Goal: Use online tool/utility: Use online tool/utility

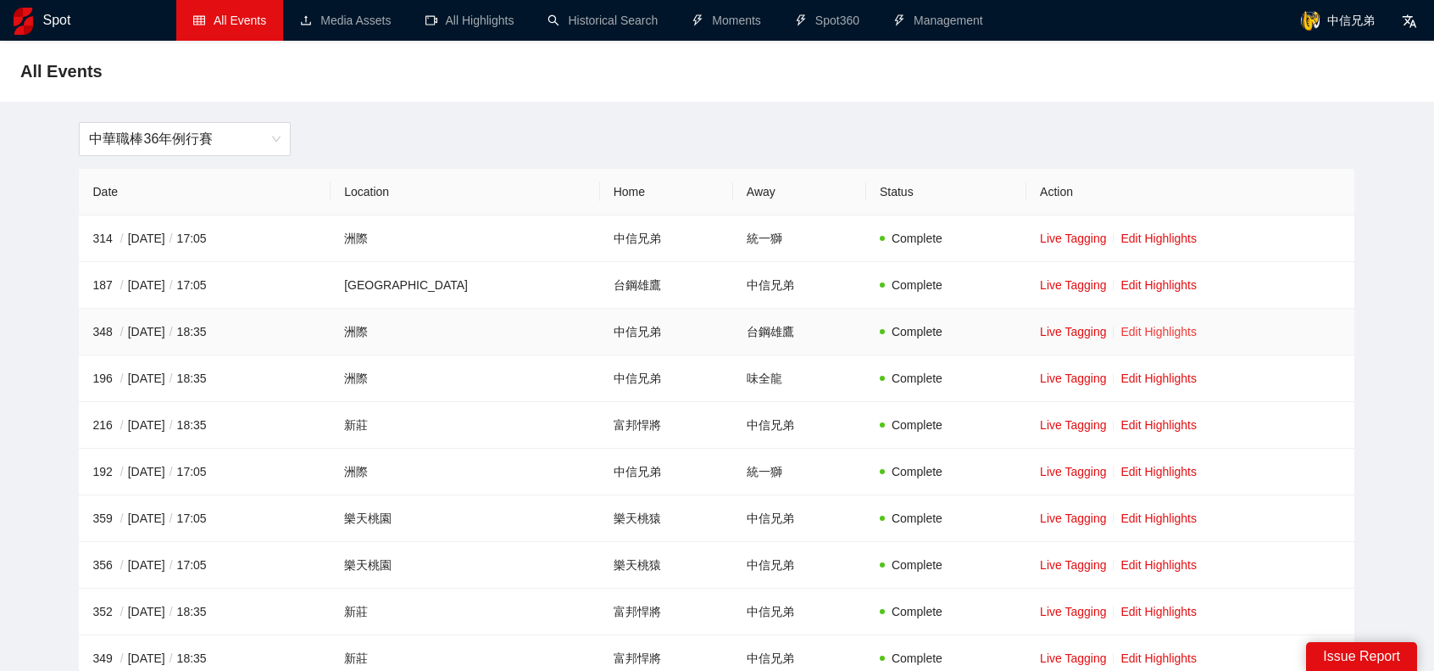
click at [1141, 333] on link "Edit Highlights" at bounding box center [1159, 332] width 76 height 14
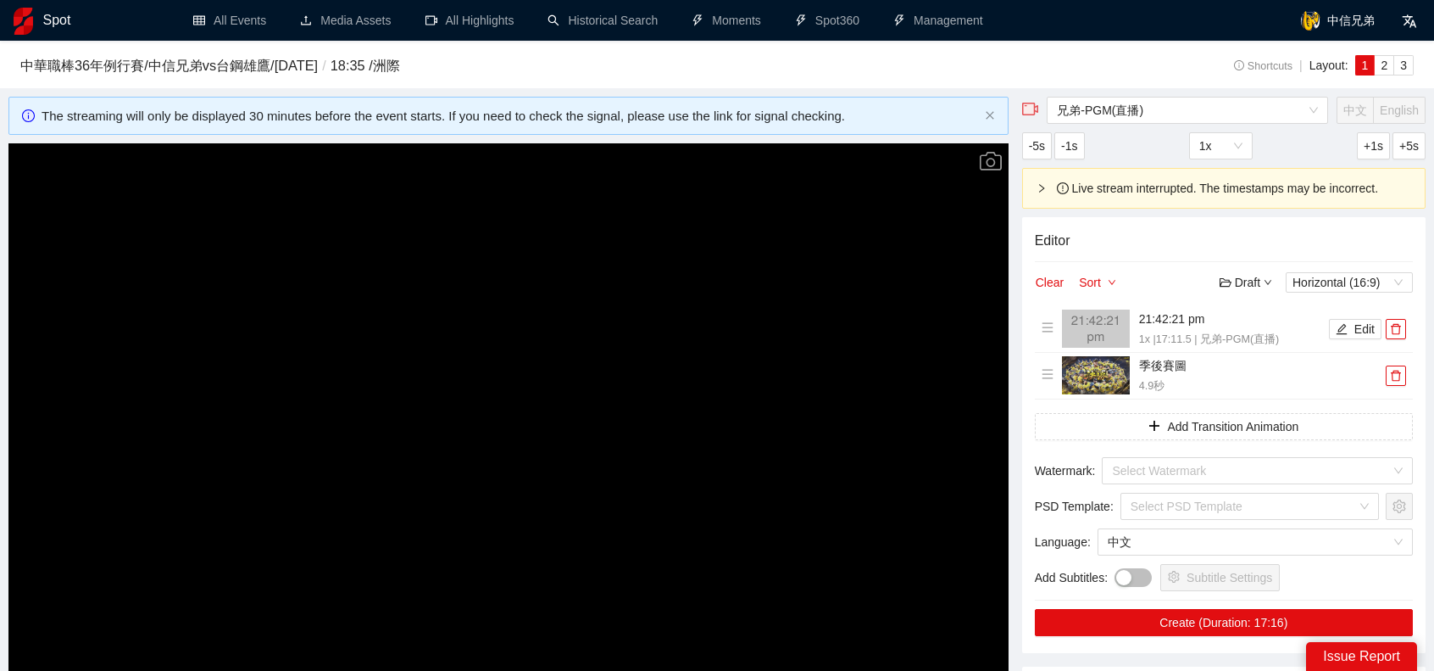
click at [529, 396] on video "Video Player" at bounding box center [508, 424] width 1000 height 563
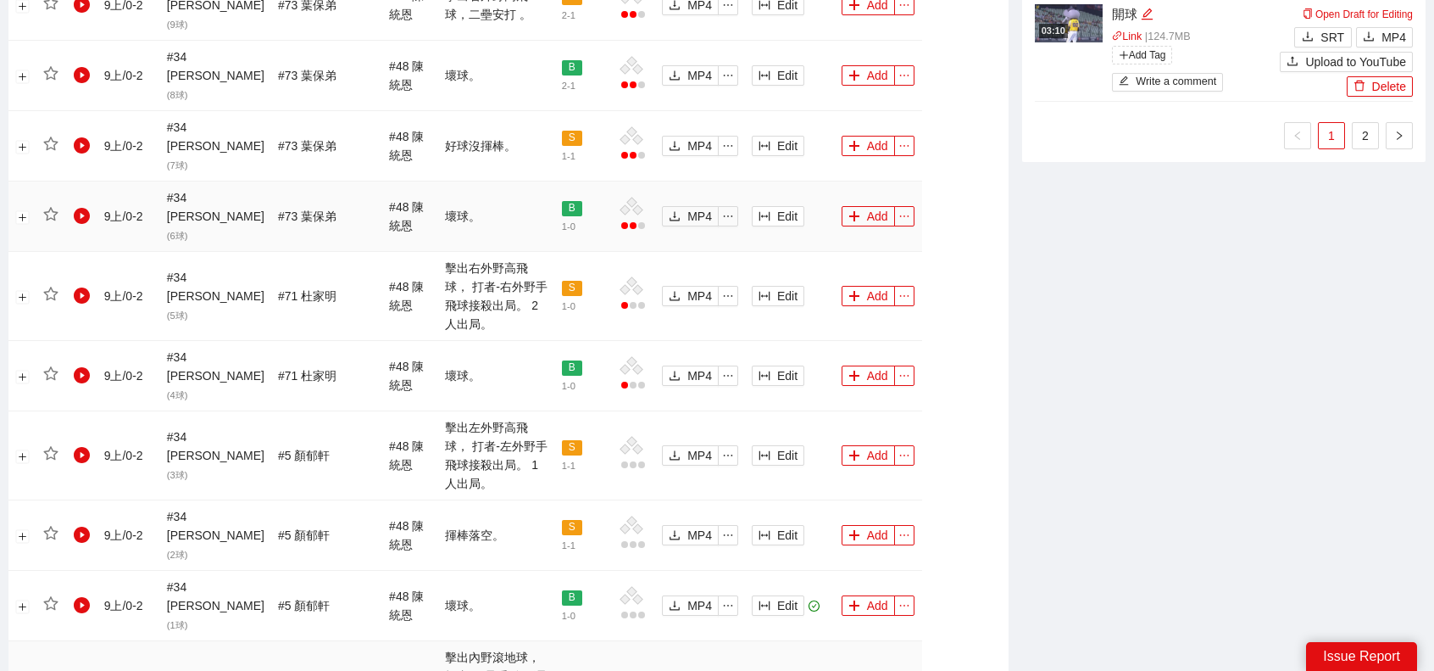
scroll to position [1780, 0]
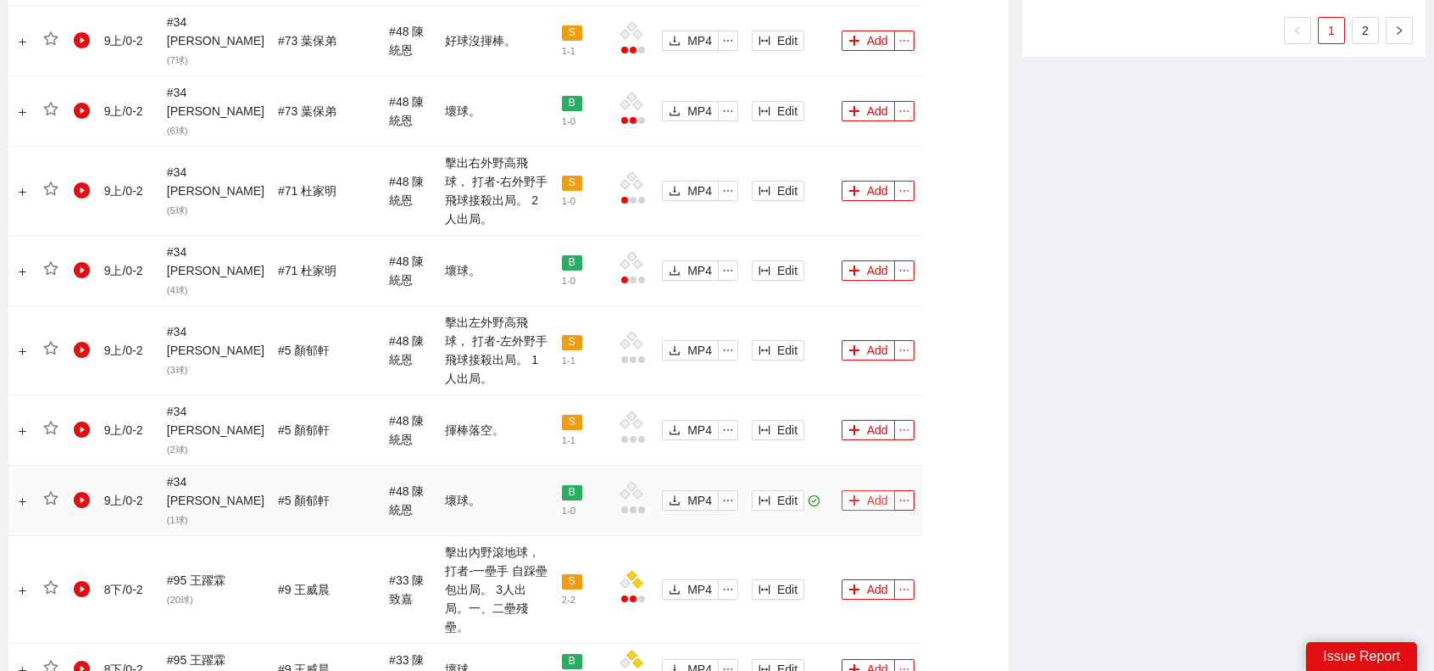
click at [856, 490] on button "Add" at bounding box center [868, 500] width 53 height 20
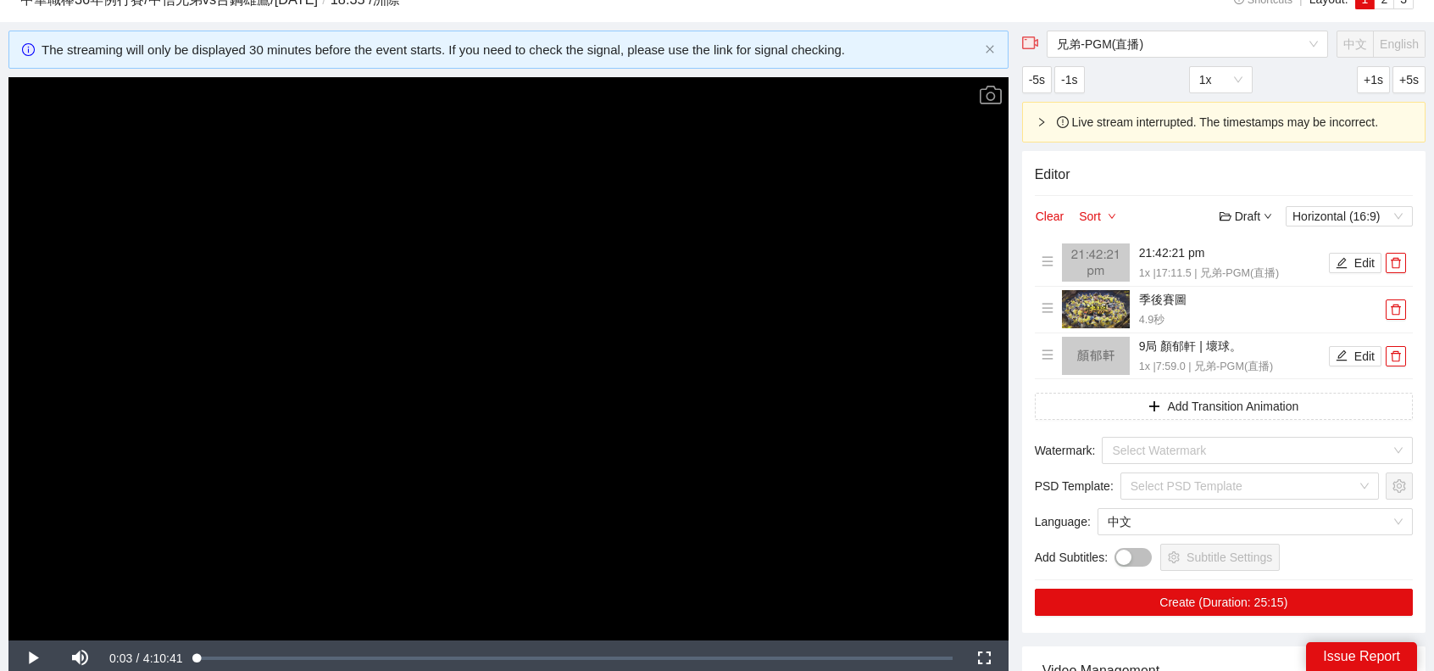
scroll to position [0, 0]
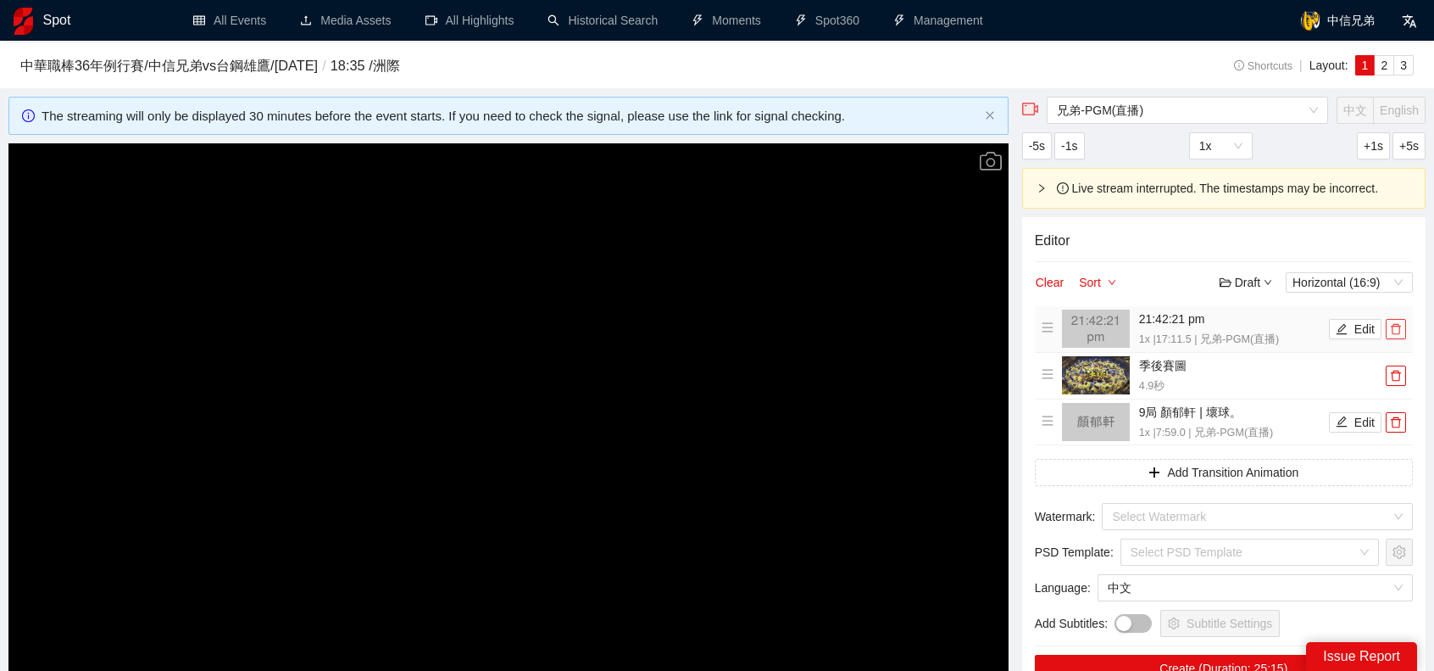
click at [1402, 324] on span "delete" at bounding box center [1396, 329] width 19 height 12
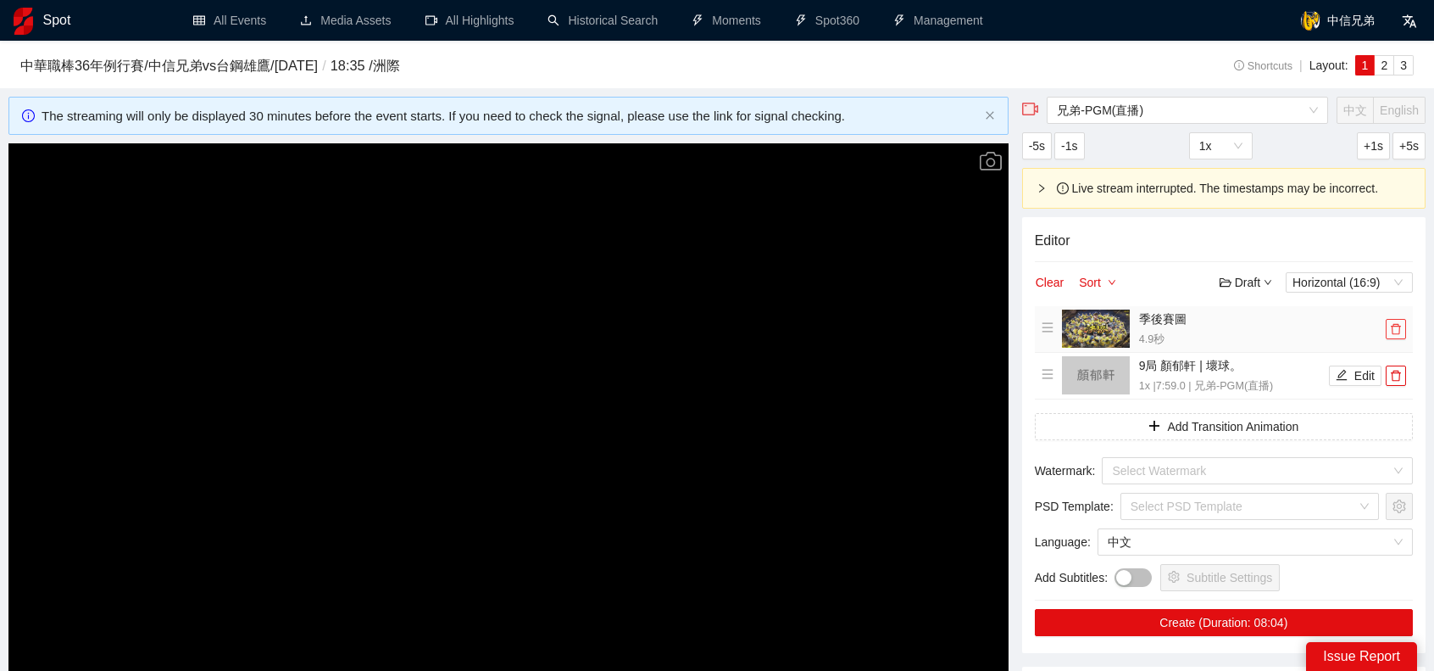
click at [1402, 324] on span "delete" at bounding box center [1396, 329] width 19 height 12
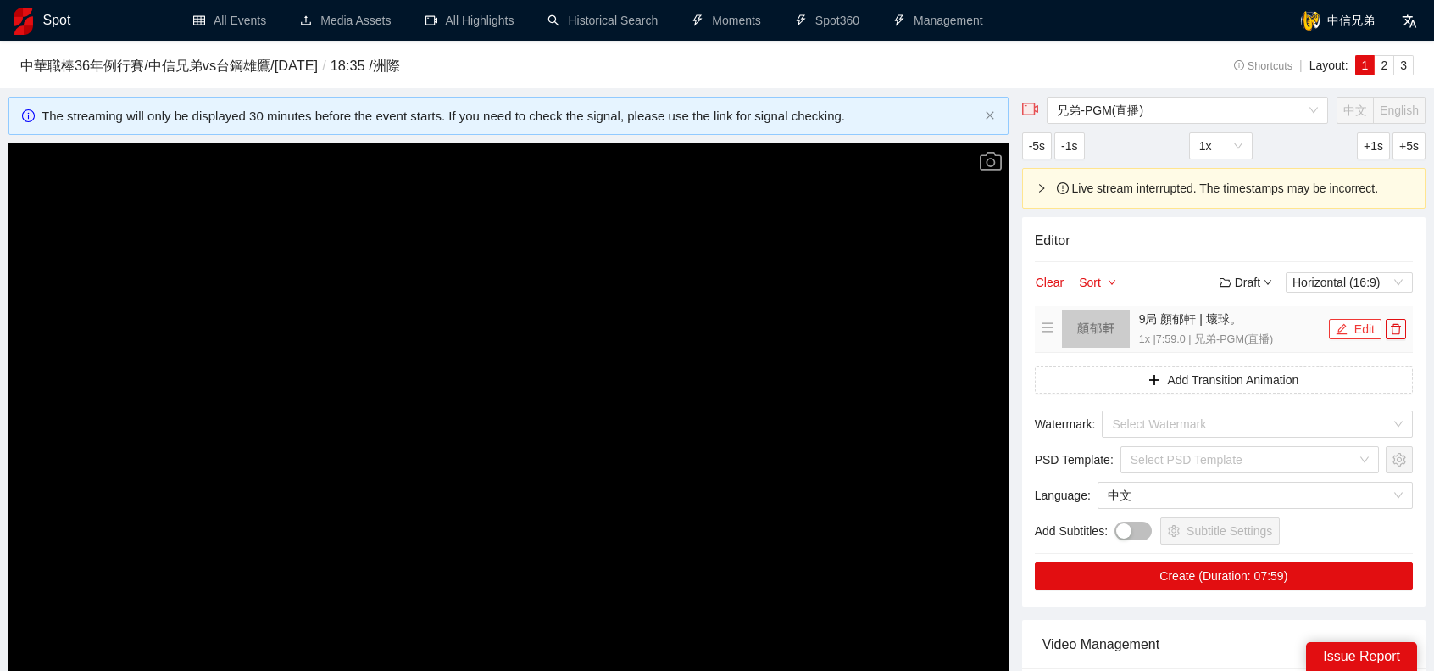
click at [1350, 325] on button "Edit" at bounding box center [1355, 329] width 53 height 20
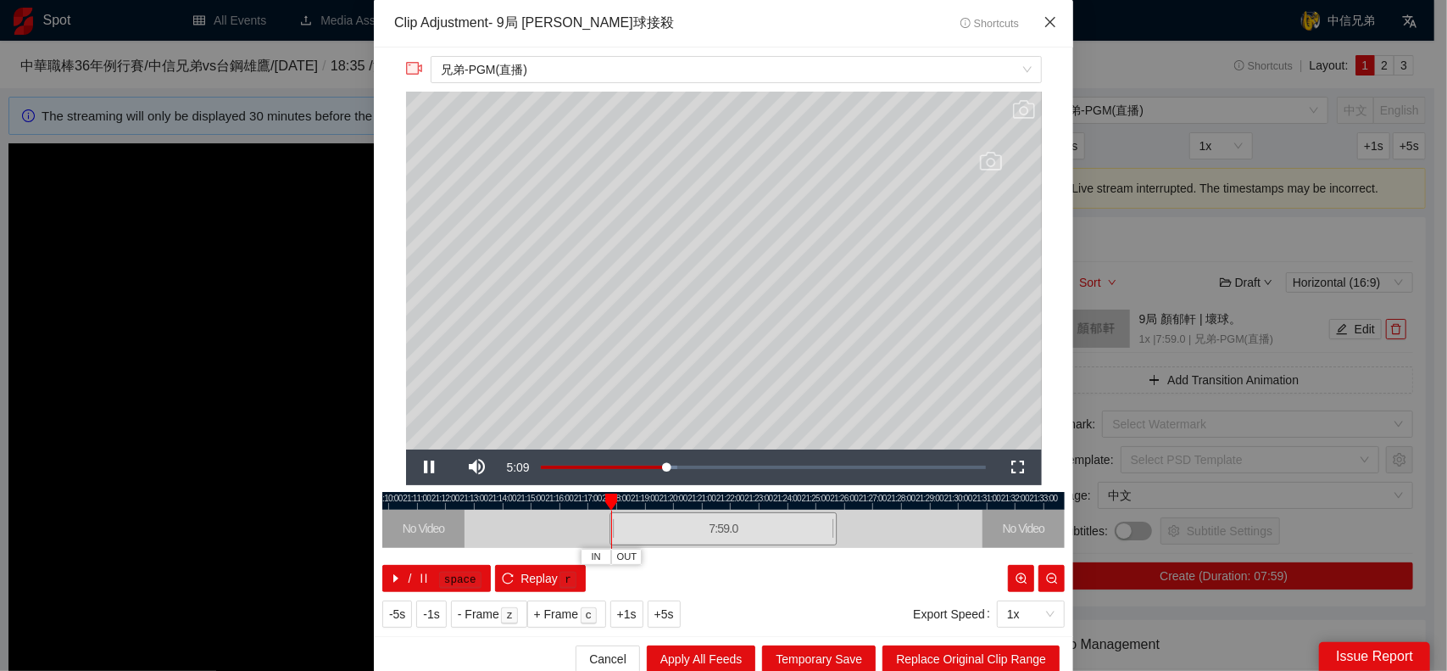
click at [1053, 20] on span "Close" at bounding box center [1051, 23] width 46 height 46
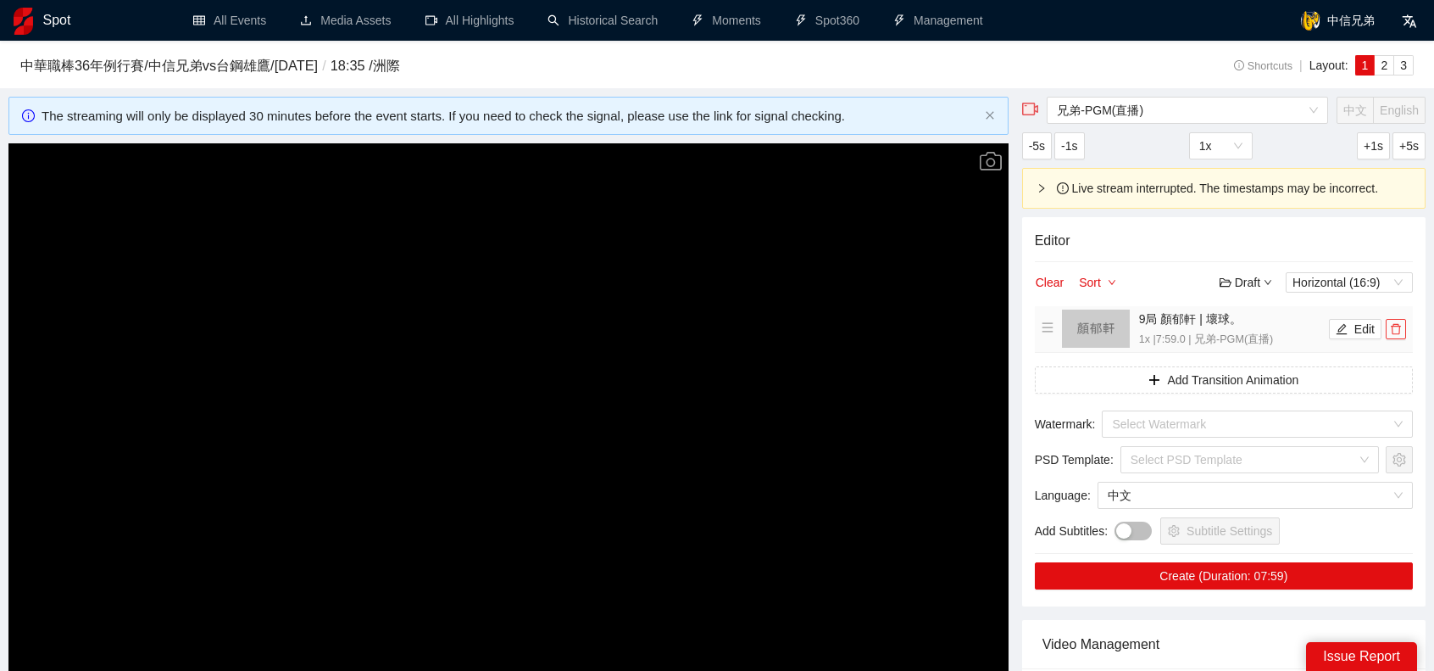
click at [1395, 332] on icon "delete" at bounding box center [1396, 329] width 10 height 11
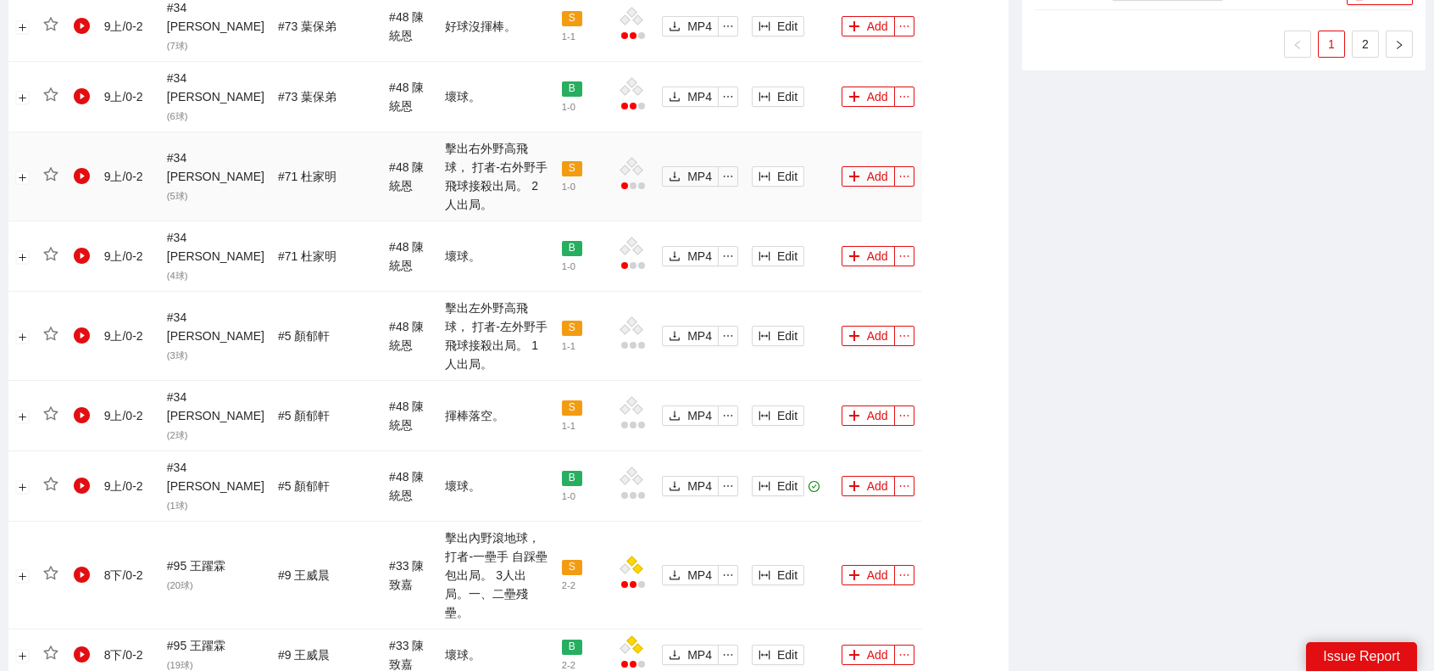
scroll to position [1865, 0]
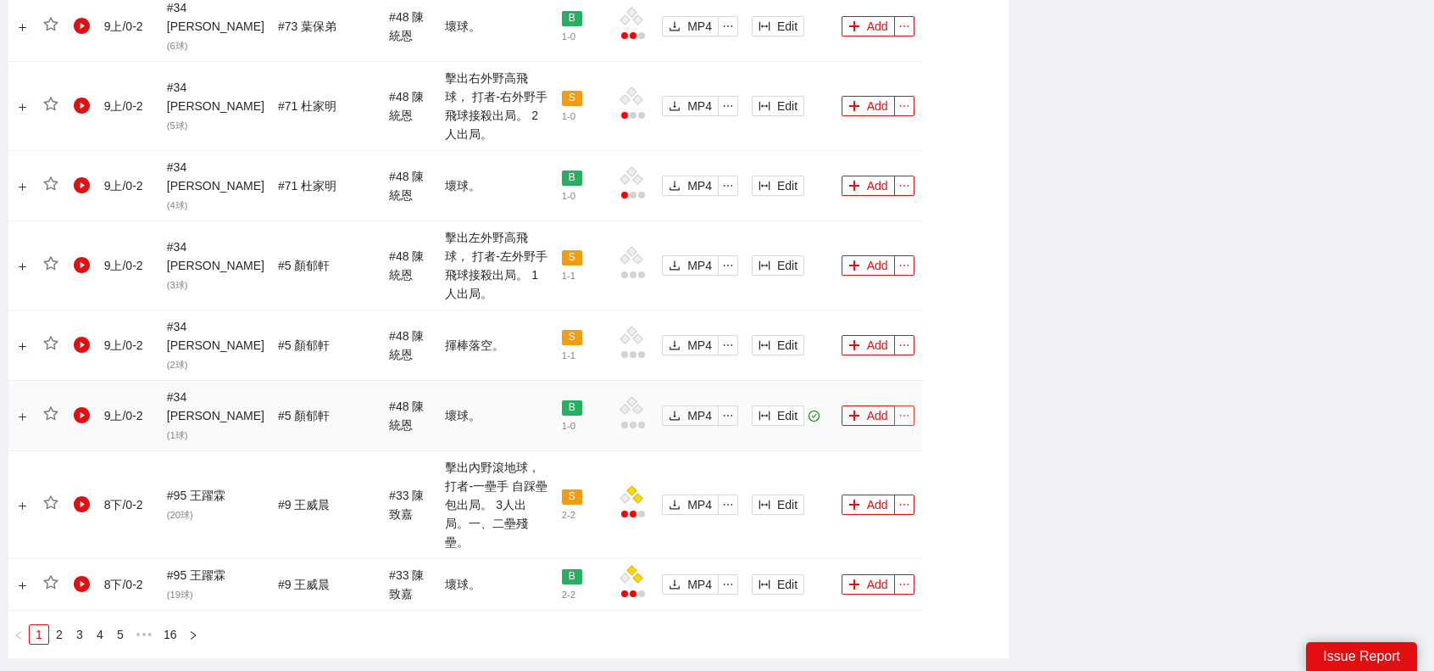
click at [899, 409] on icon "ellipsis" at bounding box center [905, 415] width 12 height 12
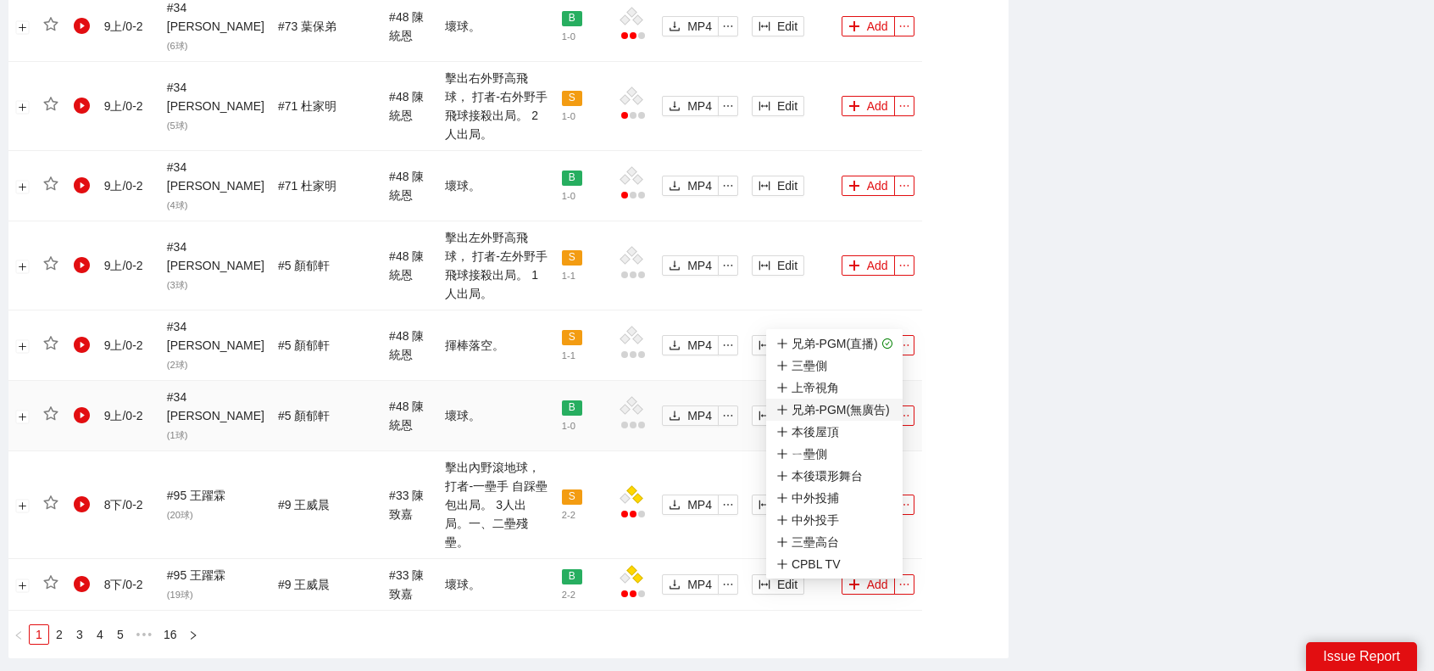
click at [823, 411] on div "兄弟-PGM(無廣告)" at bounding box center [834, 409] width 114 height 19
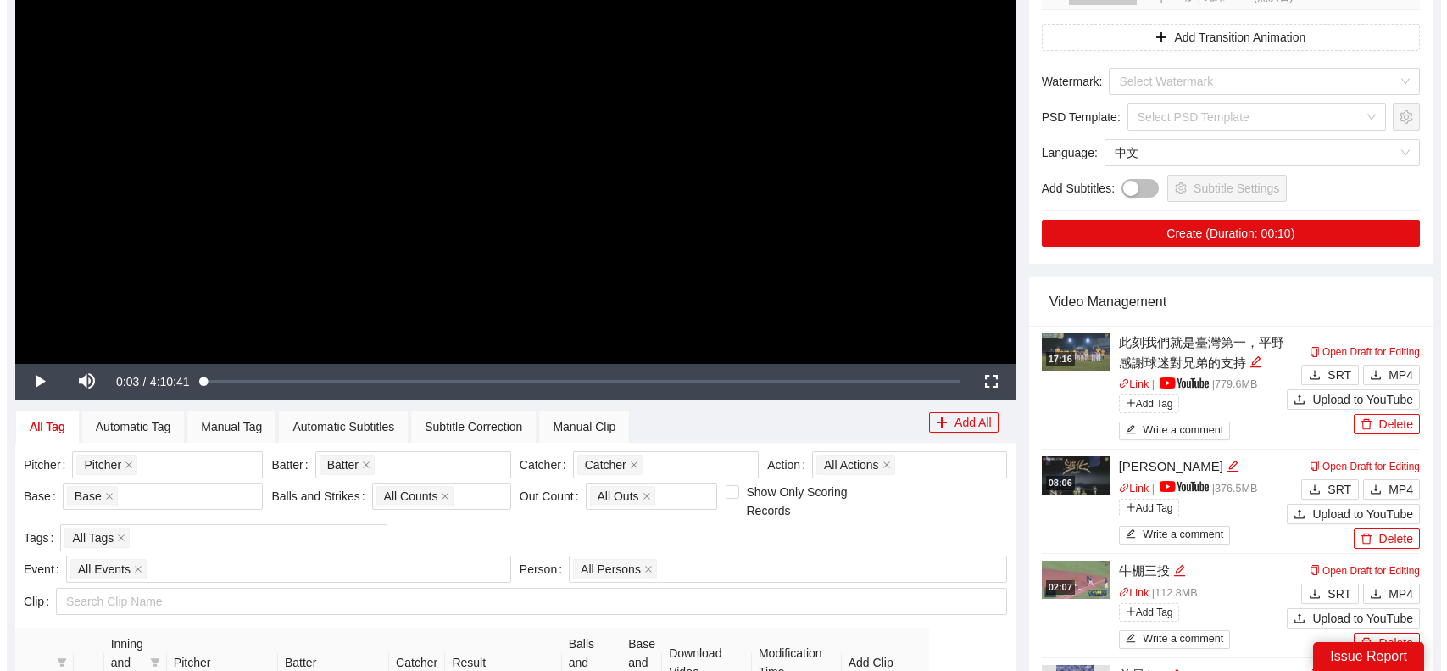
scroll to position [170, 0]
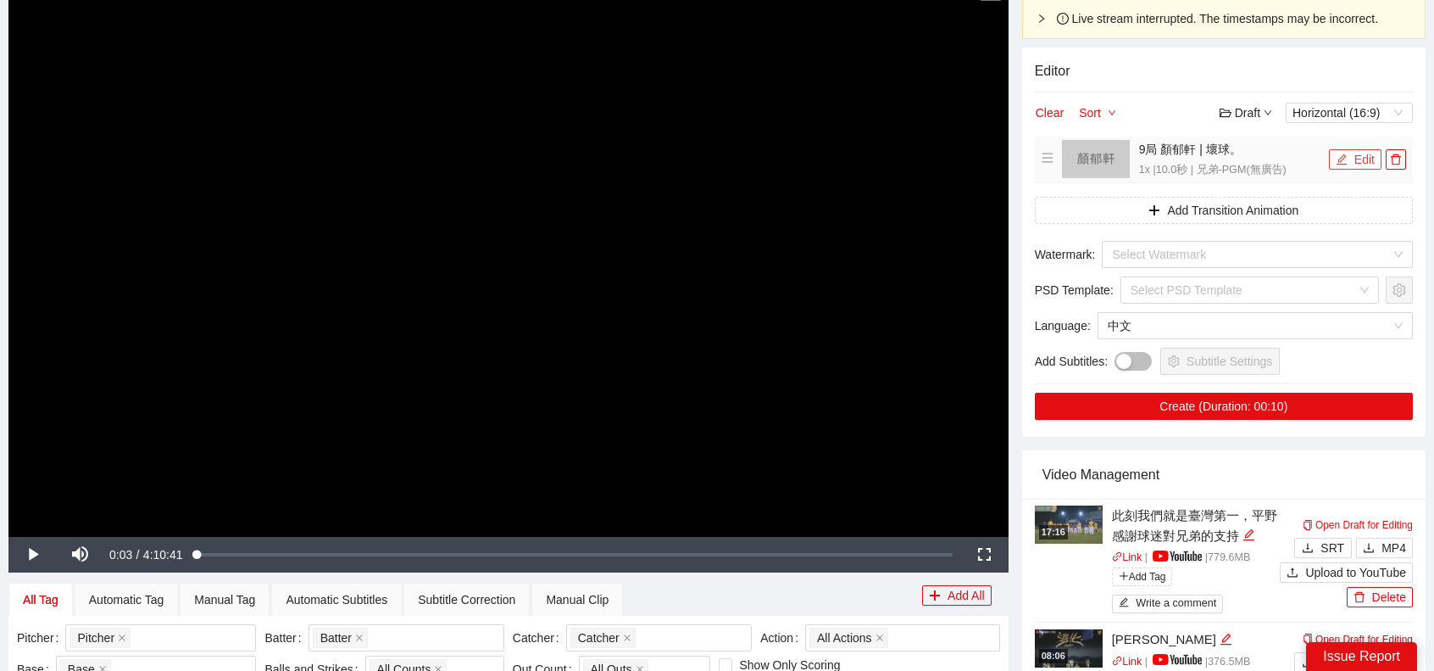
click at [1355, 163] on button "Edit" at bounding box center [1355, 159] width 53 height 20
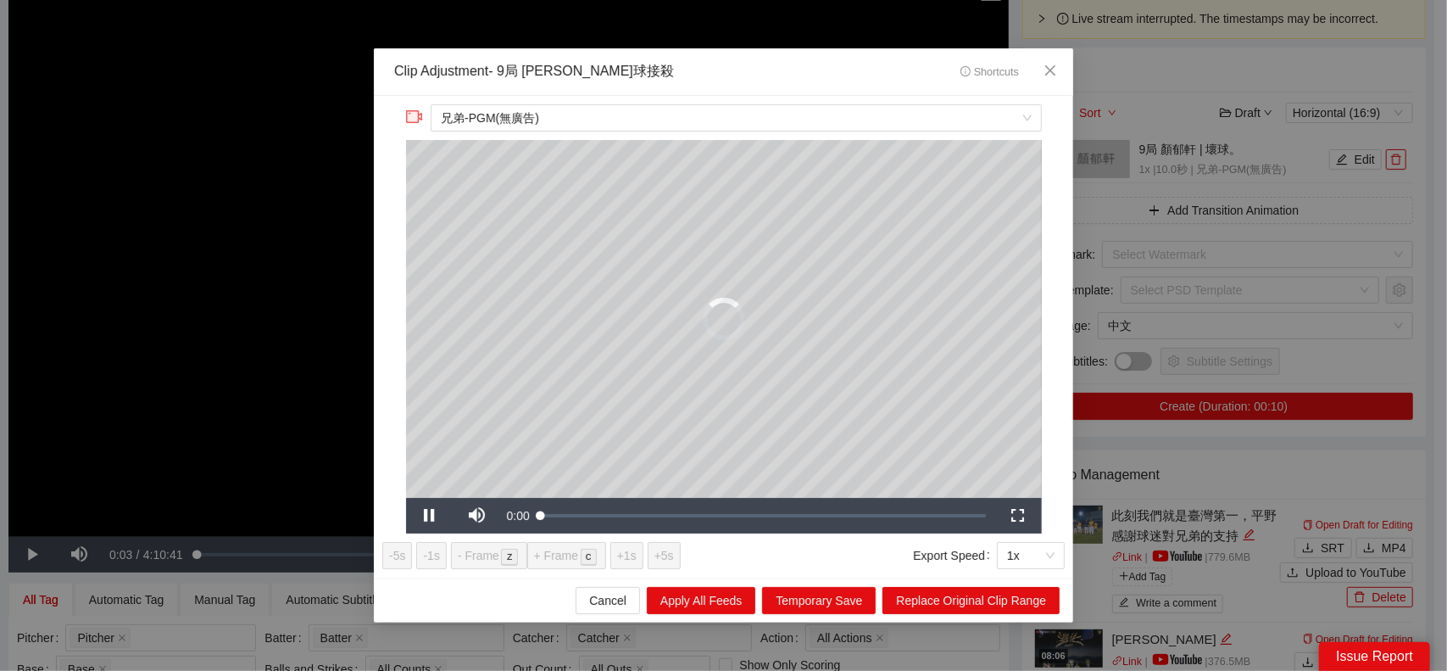
click at [1352, 153] on div "**********" at bounding box center [723, 335] width 1447 height 671
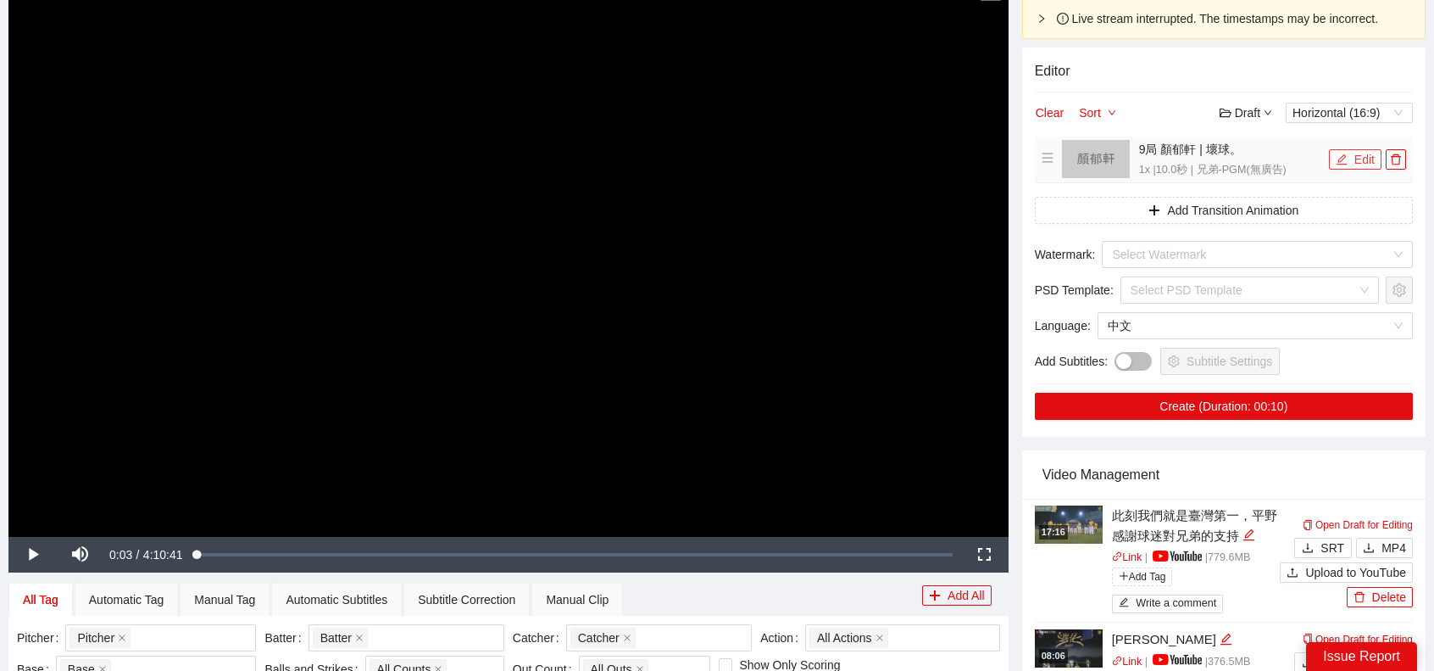
click at [1343, 149] on button "Edit" at bounding box center [1355, 159] width 53 height 20
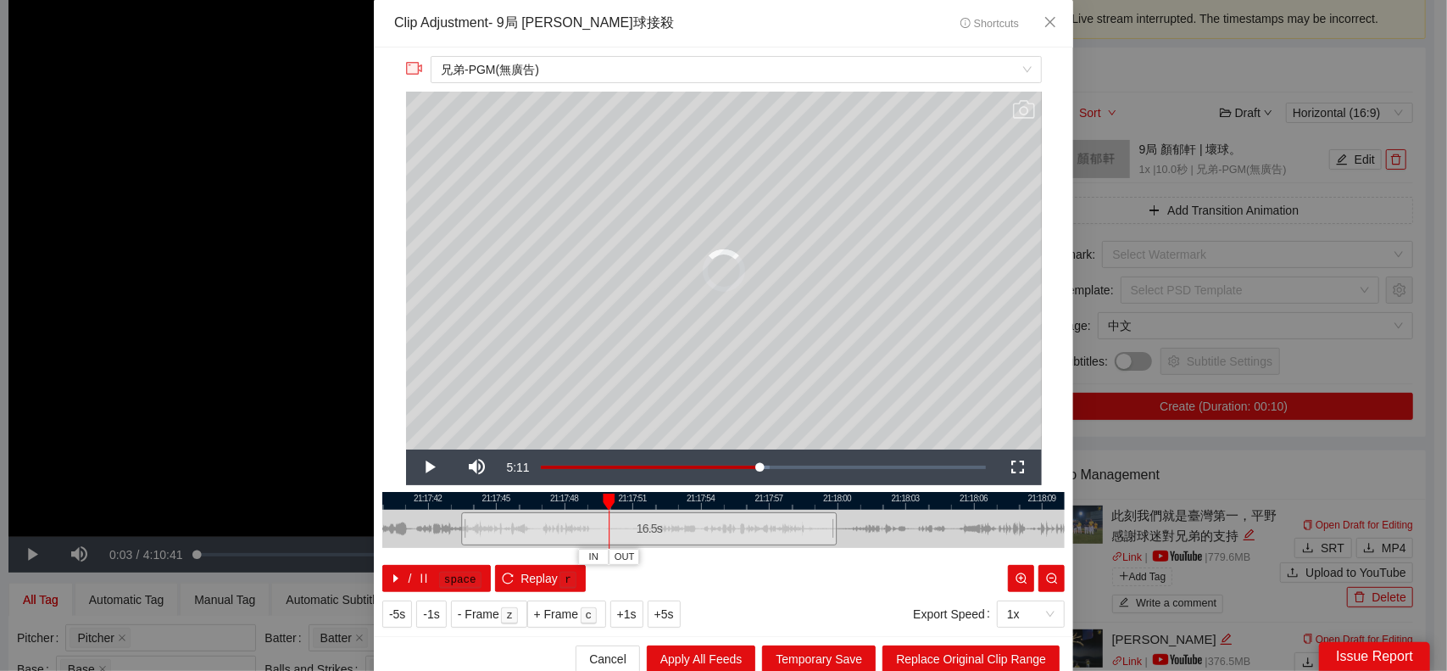
drag, startPoint x: 608, startPoint y: 527, endPoint x: 422, endPoint y: 520, distance: 185.8
click at [459, 525] on div at bounding box center [464, 529] width 10 height 38
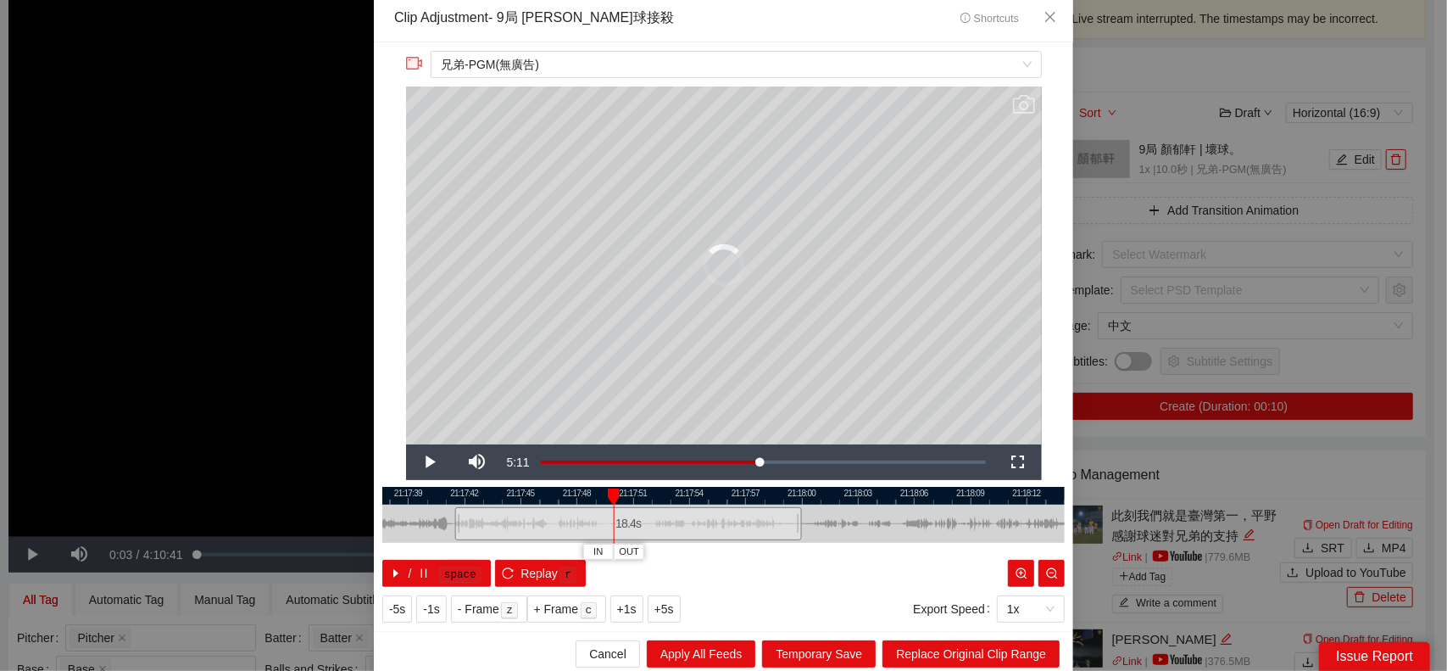
scroll to position [8, 0]
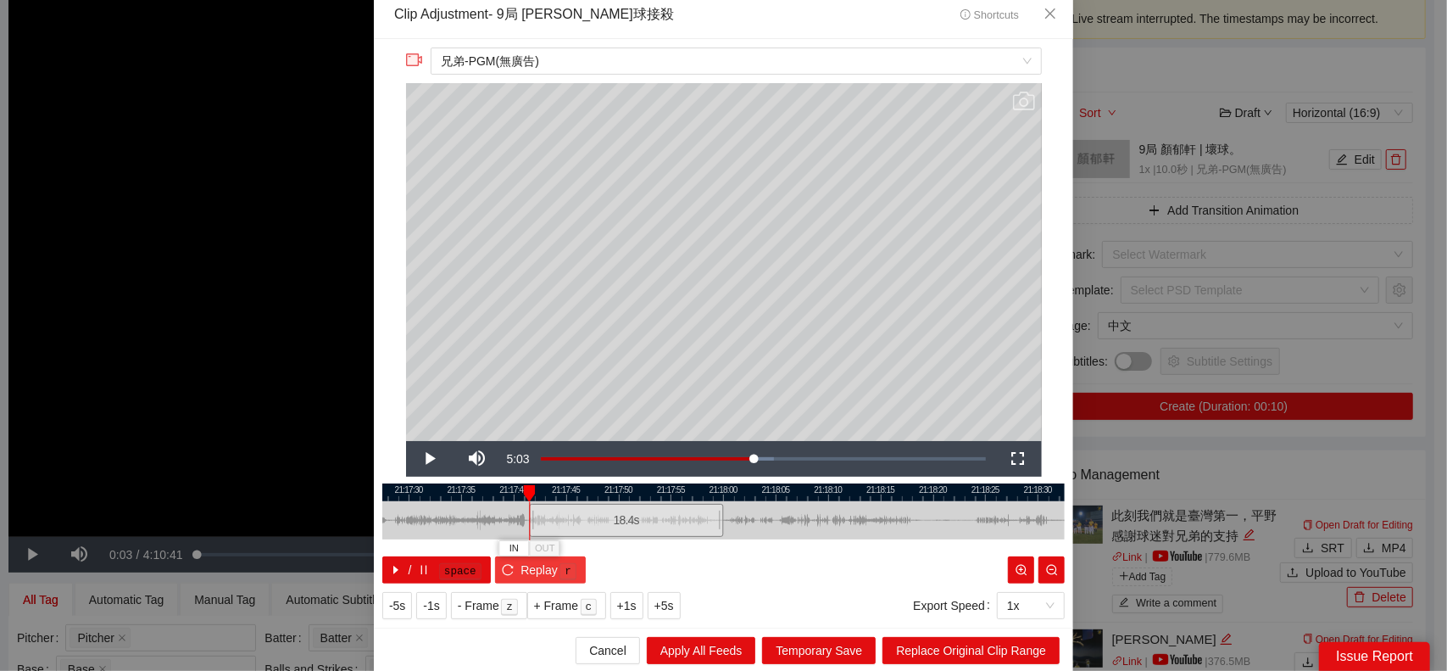
click at [495, 574] on button "Replay r" at bounding box center [540, 569] width 91 height 27
drag, startPoint x: 524, startPoint y: 515, endPoint x: 441, endPoint y: 515, distance: 83.1
click at [443, 515] on div at bounding box center [448, 520] width 10 height 38
click at [503, 565] on icon "reload" at bounding box center [508, 569] width 11 height 11
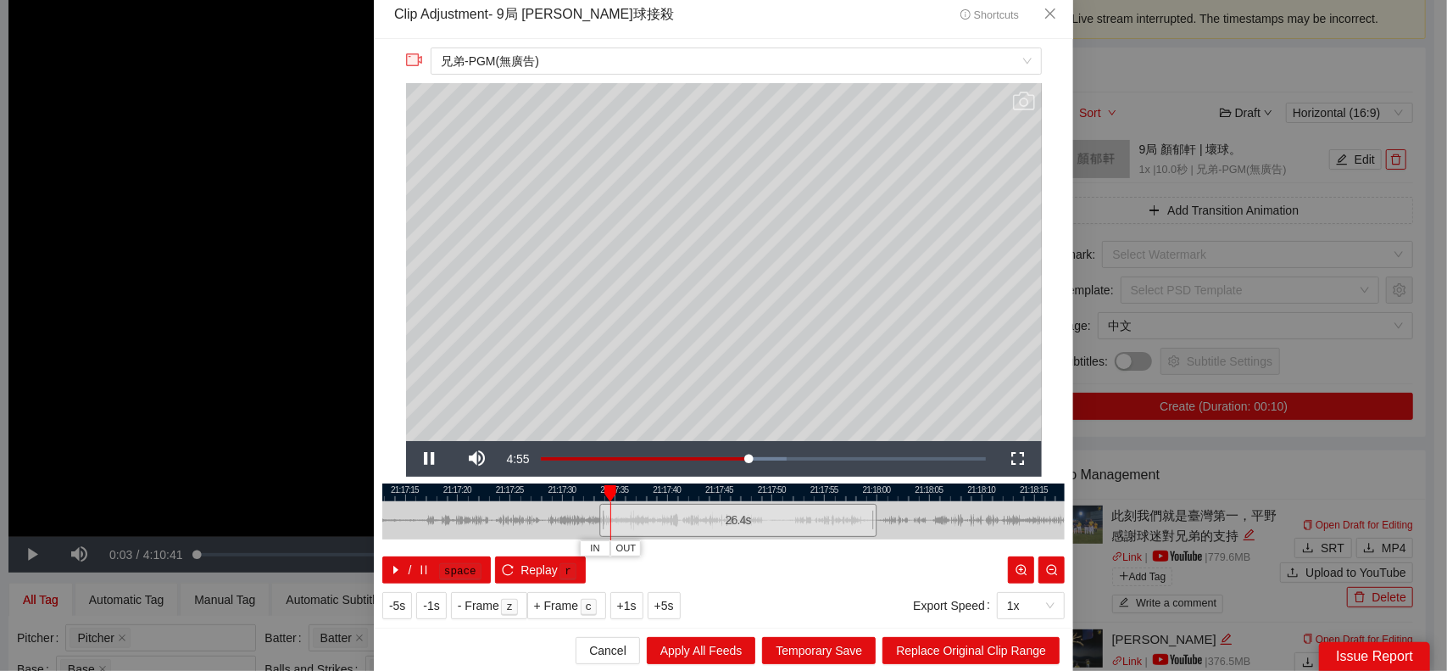
drag, startPoint x: 761, startPoint y: 530, endPoint x: 915, endPoint y: 525, distance: 153.5
click at [915, 525] on div at bounding box center [877, 520] width 682 height 38
click at [511, 517] on div at bounding box center [723, 520] width 682 height 38
drag, startPoint x: 594, startPoint y: 518, endPoint x: 412, endPoint y: 518, distance: 182.3
click at [415, 518] on div at bounding box center [420, 520] width 10 height 38
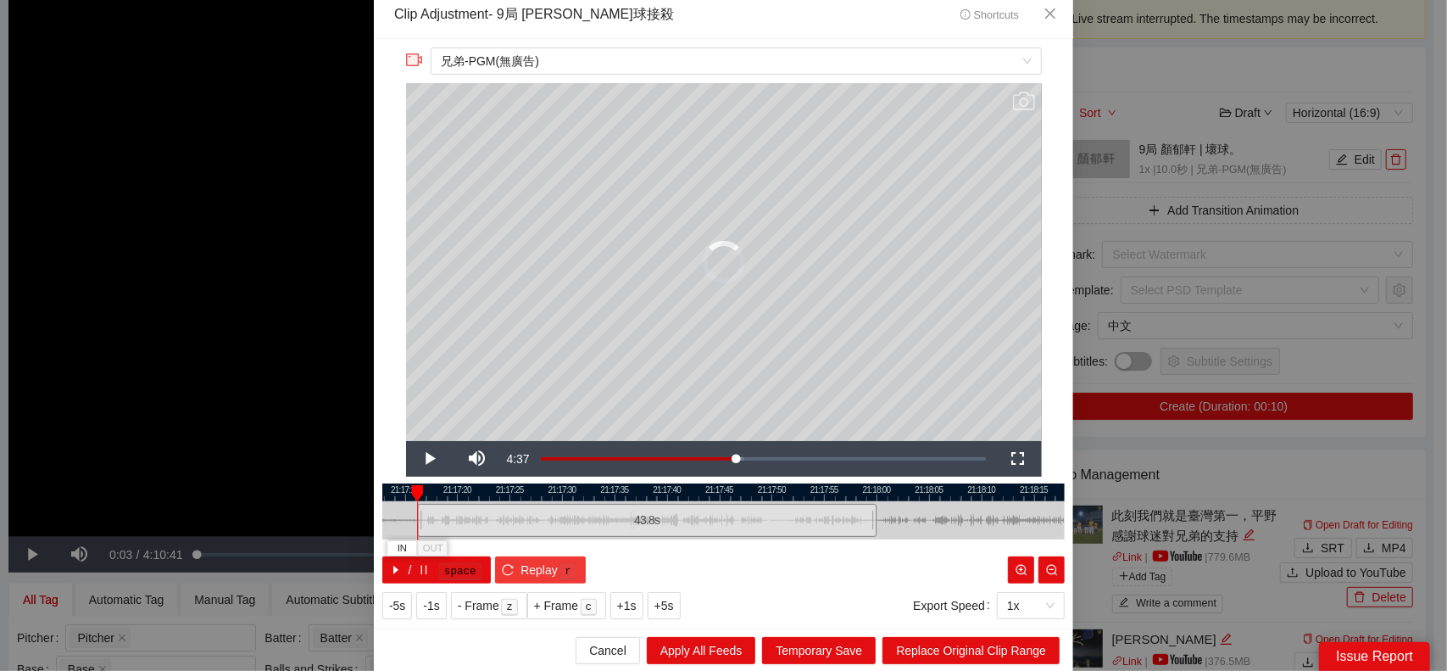
click at [502, 566] on icon "reload" at bounding box center [508, 570] width 12 height 12
click at [502, 569] on icon "reload" at bounding box center [508, 570] width 12 height 12
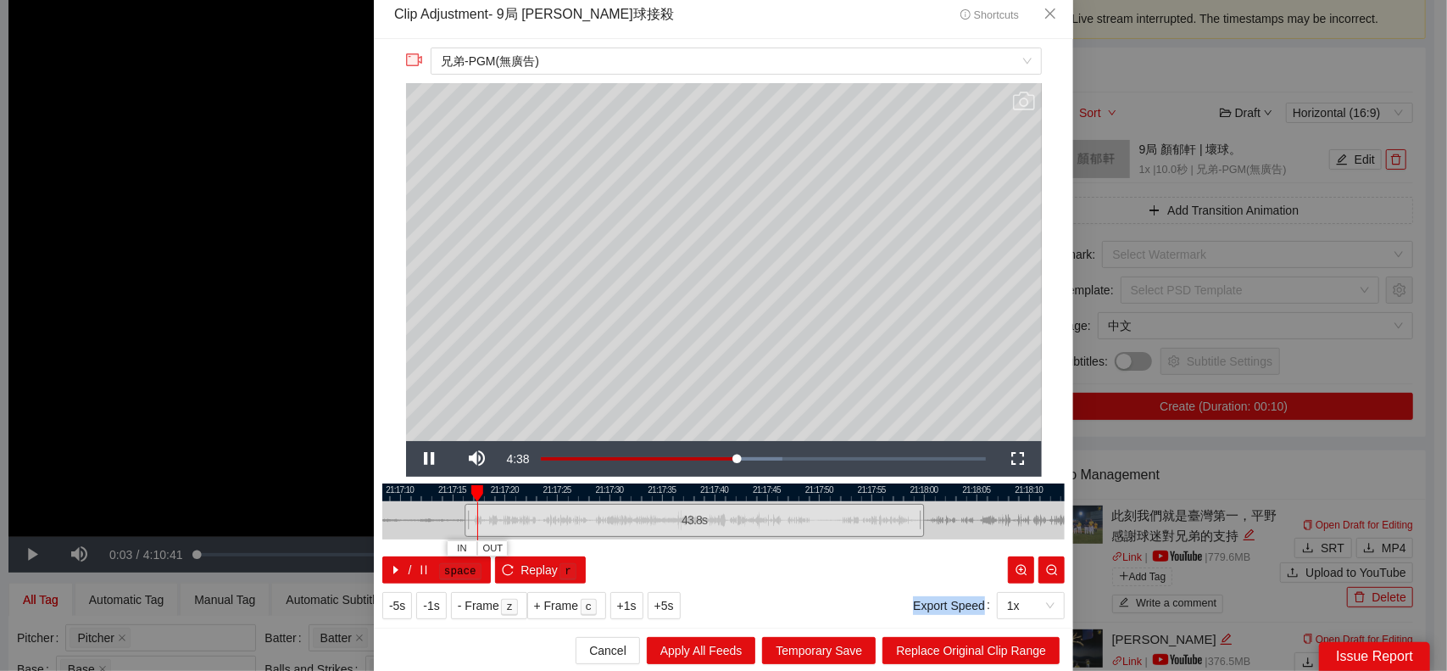
drag, startPoint x: 909, startPoint y: 518, endPoint x: 1078, endPoint y: 516, distance: 169.6
click at [1089, 515] on div "**********" at bounding box center [723, 335] width 1447 height 671
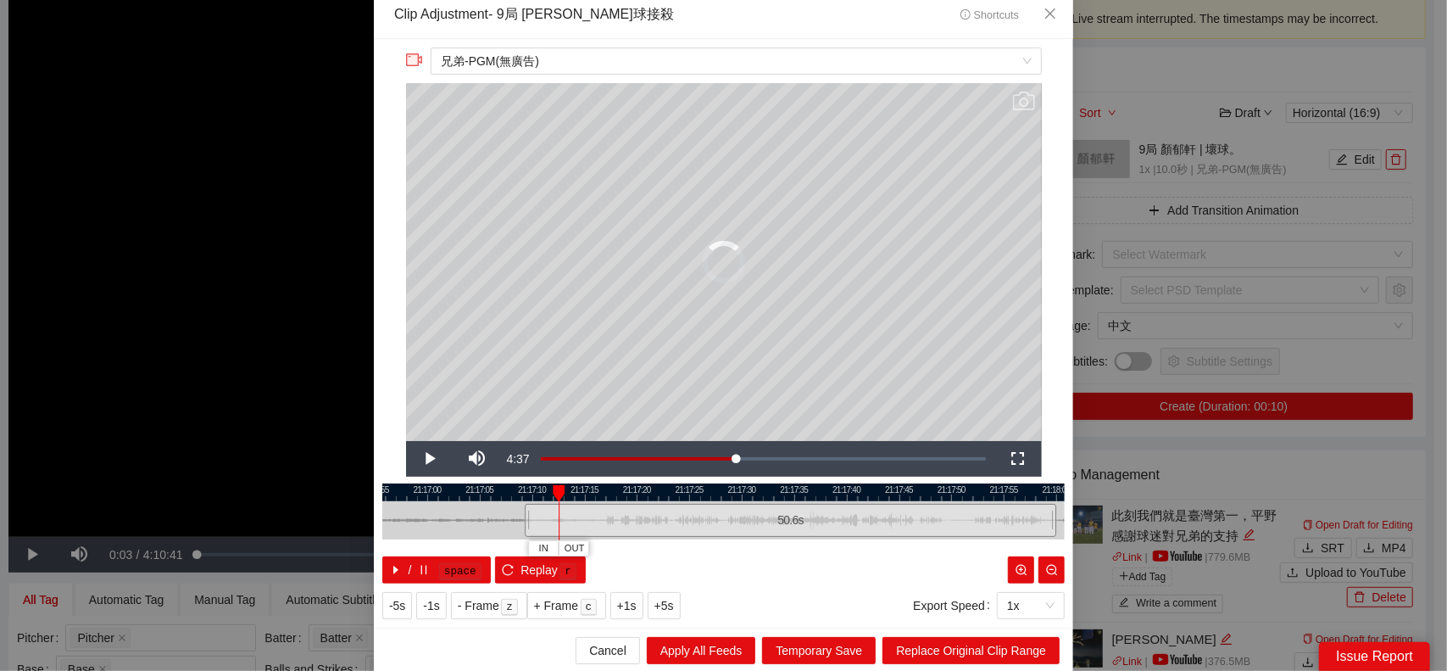
drag, startPoint x: 589, startPoint y: 516, endPoint x: 517, endPoint y: 515, distance: 72.1
click at [522, 515] on div at bounding box center [527, 520] width 10 height 38
click at [502, 570] on icon "reload" at bounding box center [508, 570] width 12 height 12
drag, startPoint x: 478, startPoint y: 509, endPoint x: 420, endPoint y: 512, distance: 57.7
click at [420, 512] on div at bounding box center [723, 520] width 682 height 38
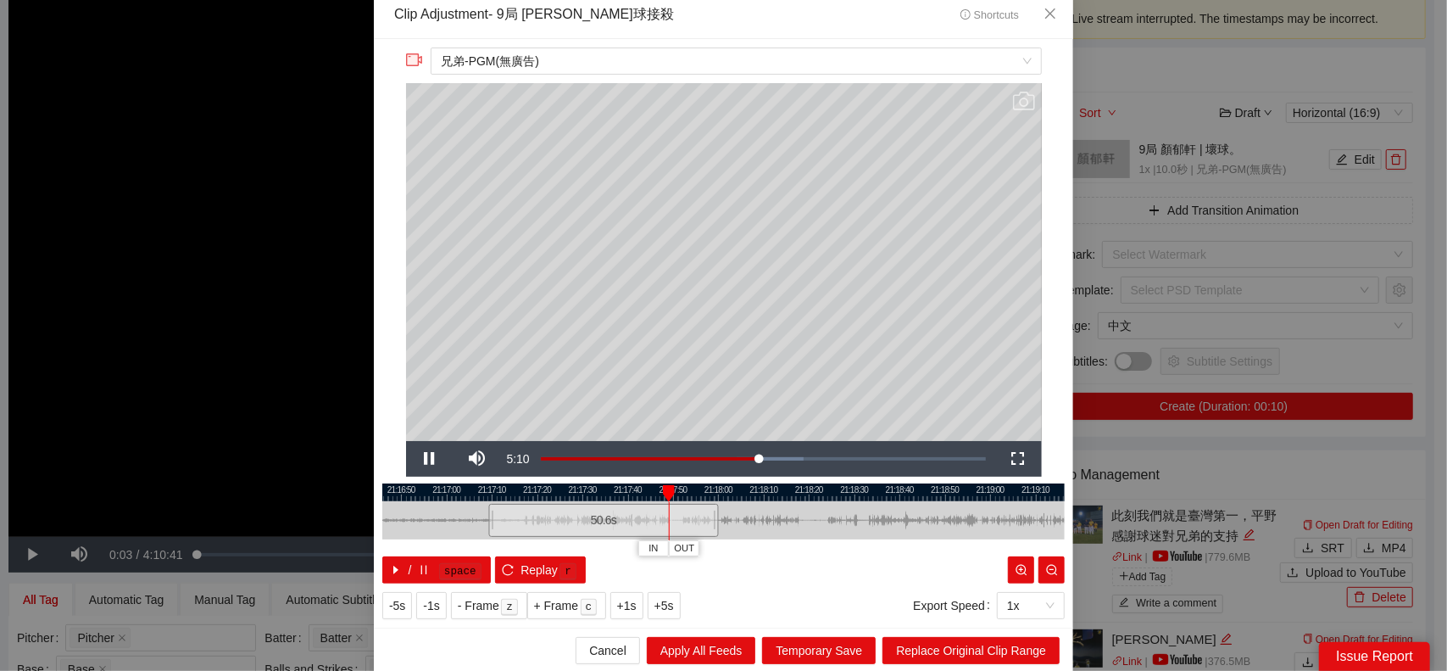
drag, startPoint x: 927, startPoint y: 518, endPoint x: 622, endPoint y: 526, distance: 305.3
click at [626, 526] on div at bounding box center [586, 520] width 682 height 38
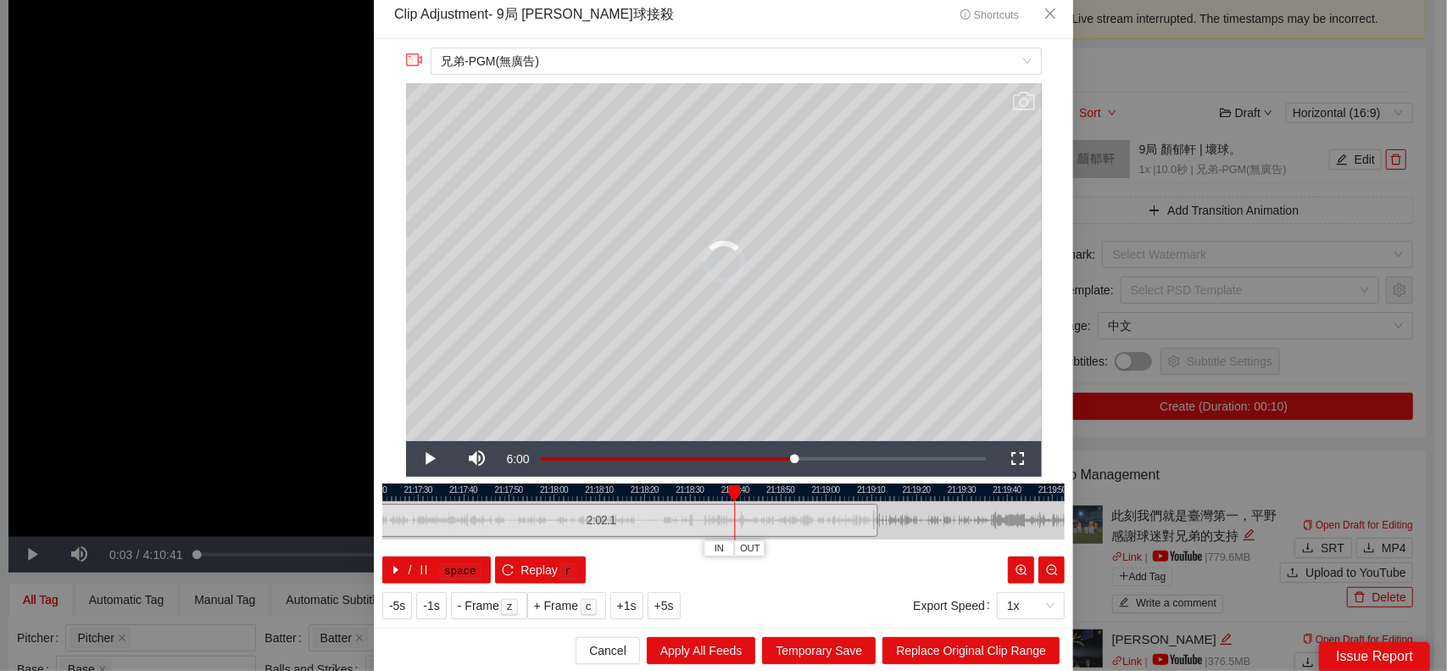
drag, startPoint x: 547, startPoint y: 512, endPoint x: 889, endPoint y: 511, distance: 342.5
click at [877, 511] on div at bounding box center [875, 520] width 10 height 38
drag, startPoint x: 956, startPoint y: 517, endPoint x: 766, endPoint y: 518, distance: 190.8
click at [772, 519] on div at bounding box center [550, 520] width 682 height 38
drag, startPoint x: 693, startPoint y: 516, endPoint x: 763, endPoint y: 515, distance: 69.5
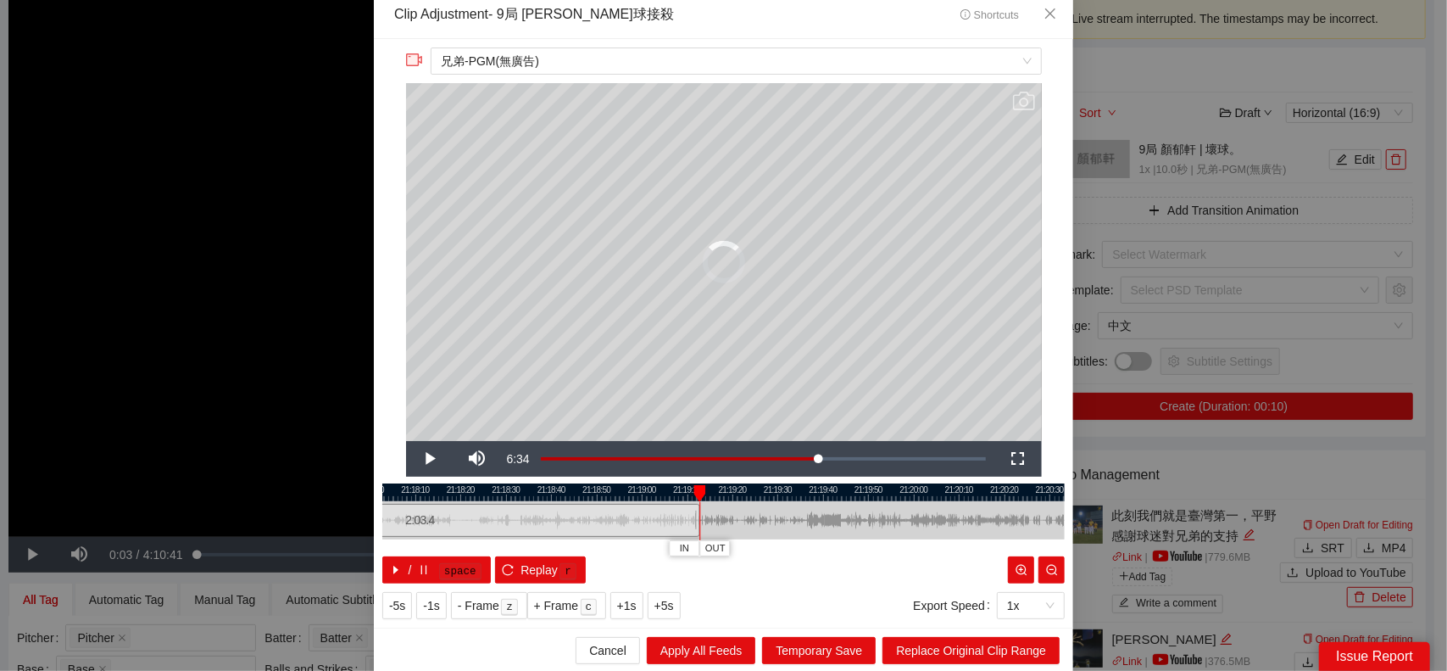
click at [763, 515] on div "21:18:00 21:18:10 21:18:20 21:18:30 21:18:40 21:18:50 21:19:00 21:19:10 21:19:2…" at bounding box center [723, 533] width 682 height 100
drag, startPoint x: 695, startPoint y: 519, endPoint x: 961, endPoint y: 518, distance: 266.2
click at [961, 518] on div at bounding box center [963, 520] width 10 height 38
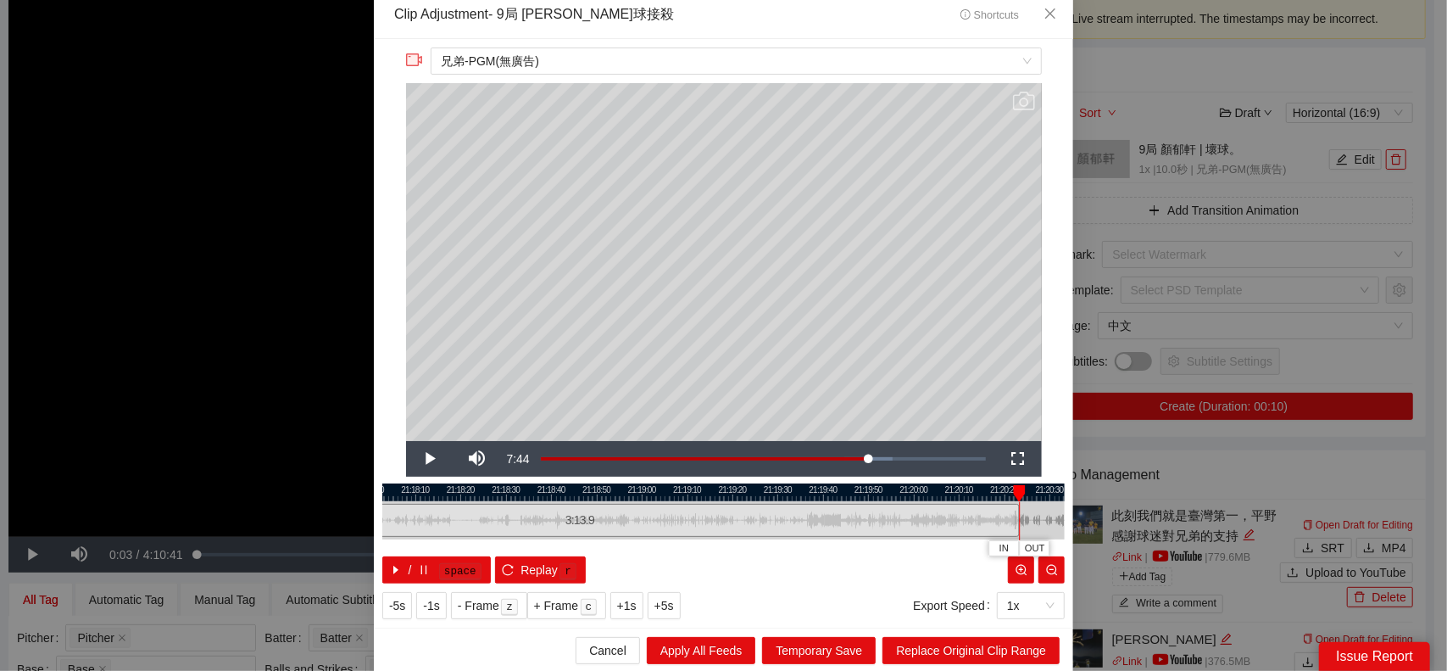
drag, startPoint x: 958, startPoint y: 518, endPoint x: 1011, endPoint y: 516, distance: 53.4
click at [1011, 516] on div at bounding box center [1016, 520] width 10 height 38
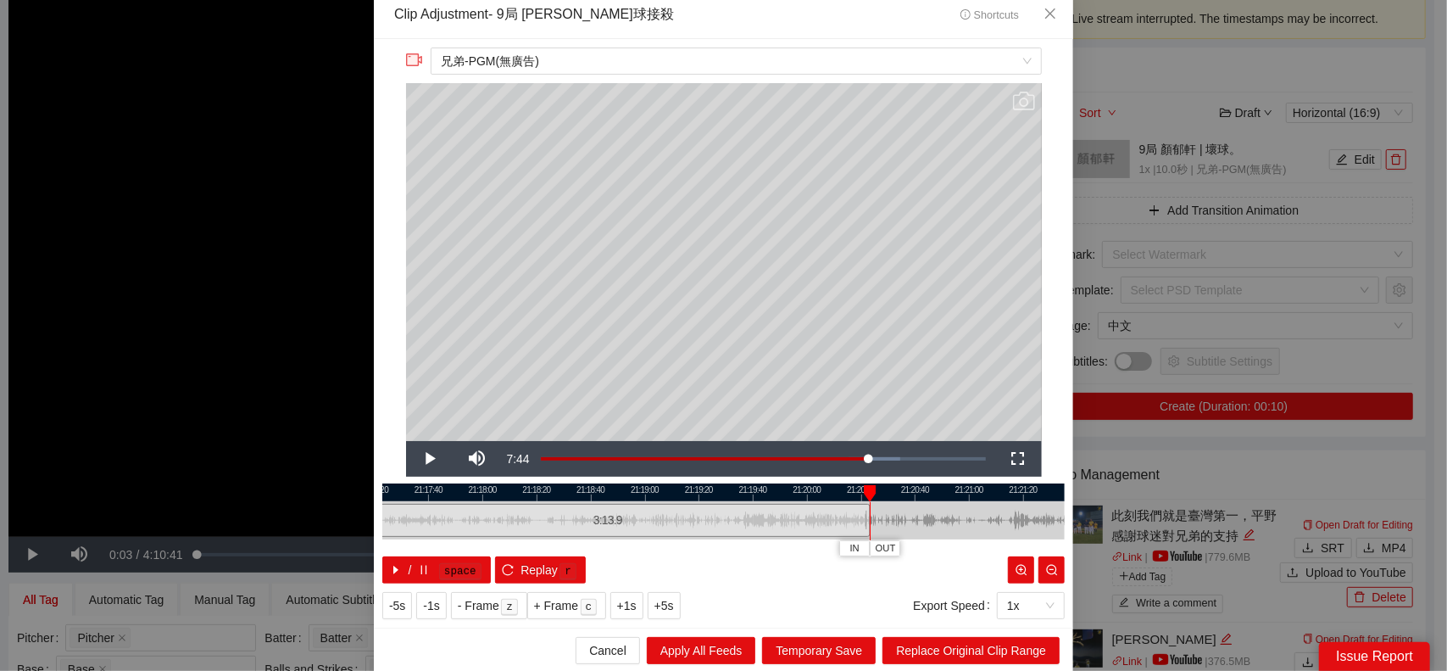
drag, startPoint x: 1023, startPoint y: 520, endPoint x: 817, endPoint y: 518, distance: 206.0
click at [817, 518] on div at bounding box center [578, 520] width 682 height 38
drag, startPoint x: 799, startPoint y: 513, endPoint x: 834, endPoint y: 520, distance: 36.2
click at [837, 520] on div at bounding box center [842, 520] width 10 height 38
drag, startPoint x: 836, startPoint y: 518, endPoint x: 934, endPoint y: 516, distance: 98.4
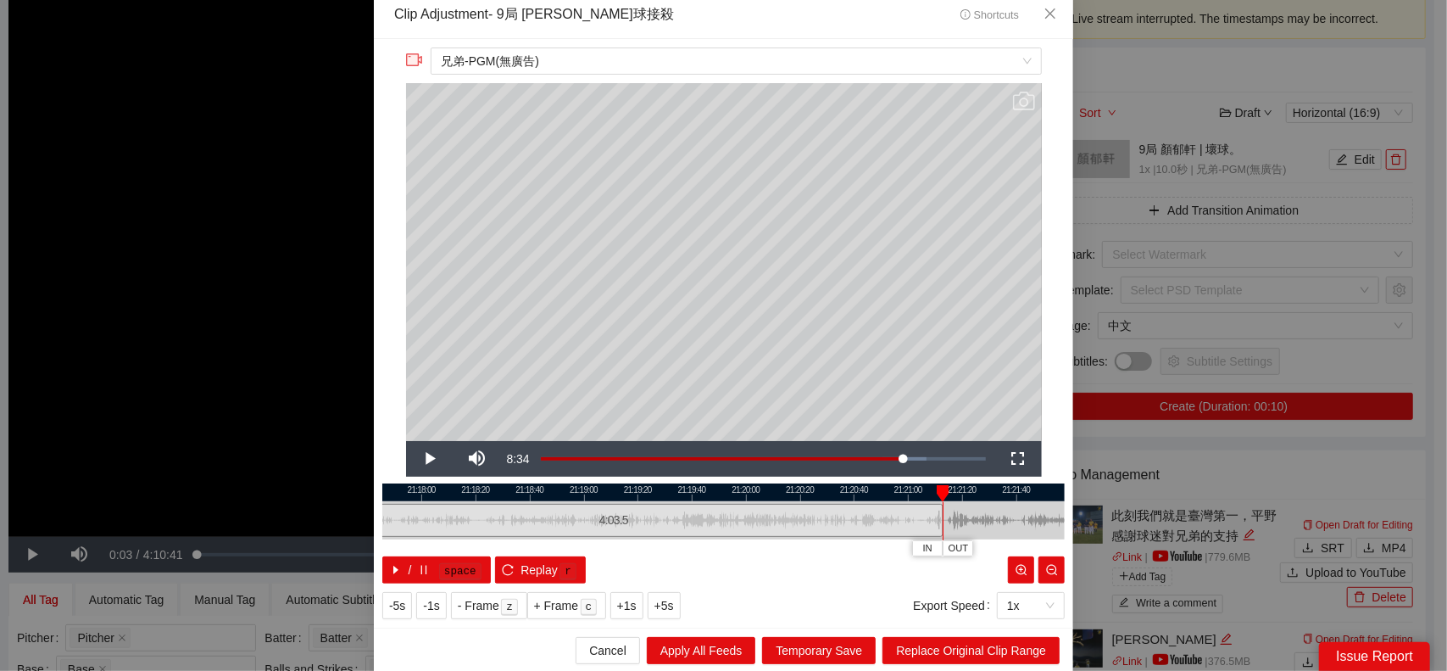
click at [935, 516] on div at bounding box center [940, 520] width 10 height 38
click at [717, 532] on div at bounding box center [723, 520] width 682 height 38
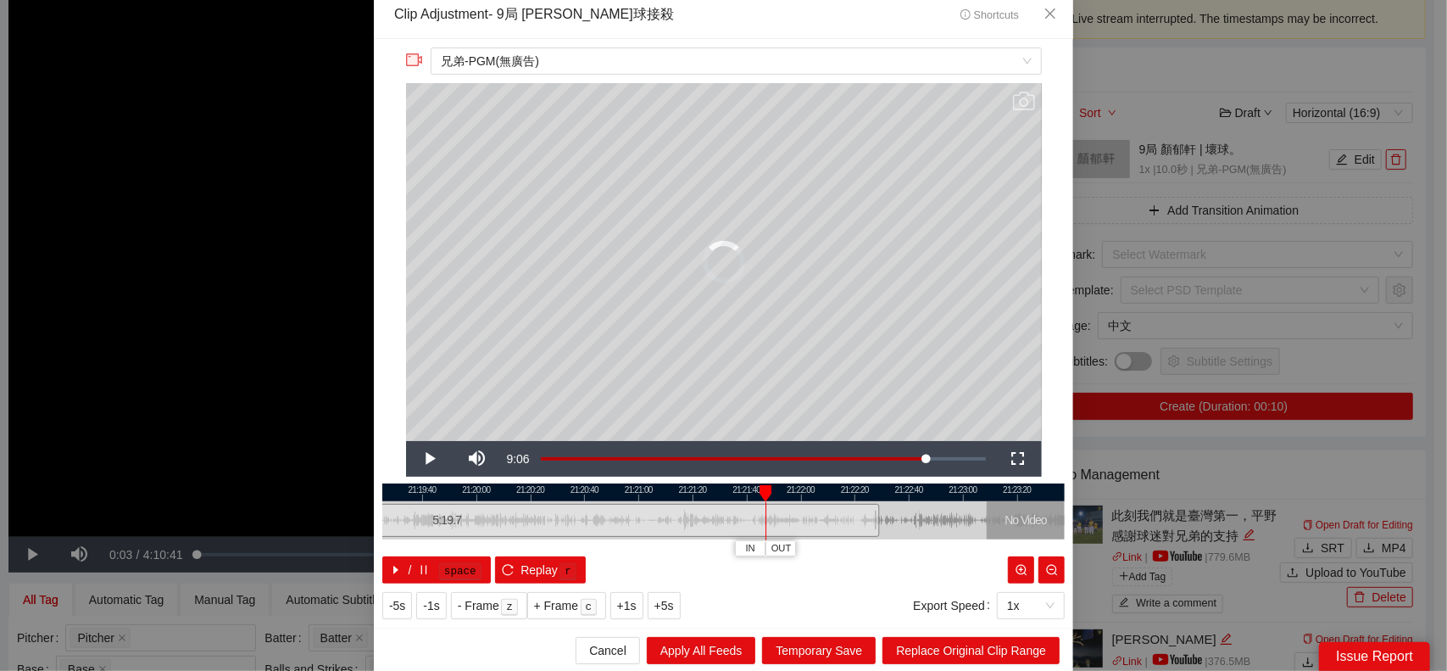
drag, startPoint x: 667, startPoint y: 518, endPoint x: 874, endPoint y: 522, distance: 206.9
click at [874, 522] on div at bounding box center [877, 520] width 10 height 38
click at [934, 645] on span "Replace Original Clip Range" at bounding box center [971, 650] width 150 height 19
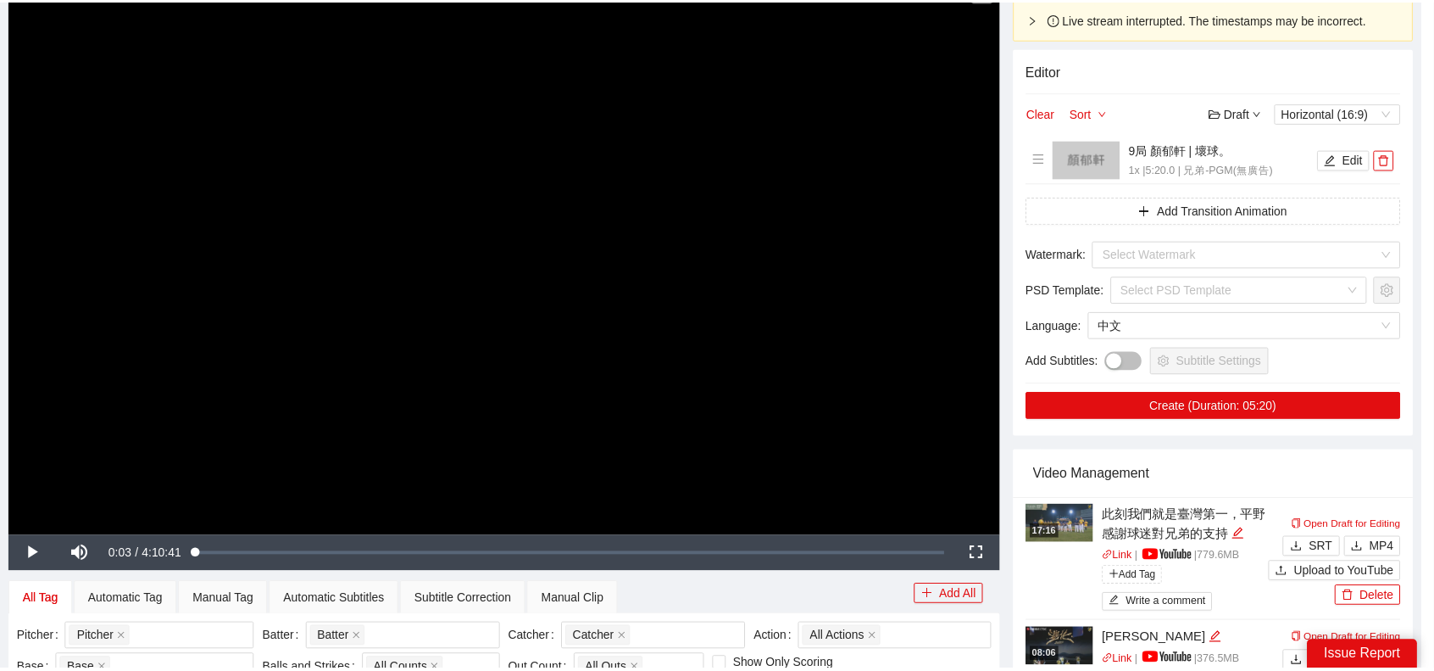
scroll to position [0, 0]
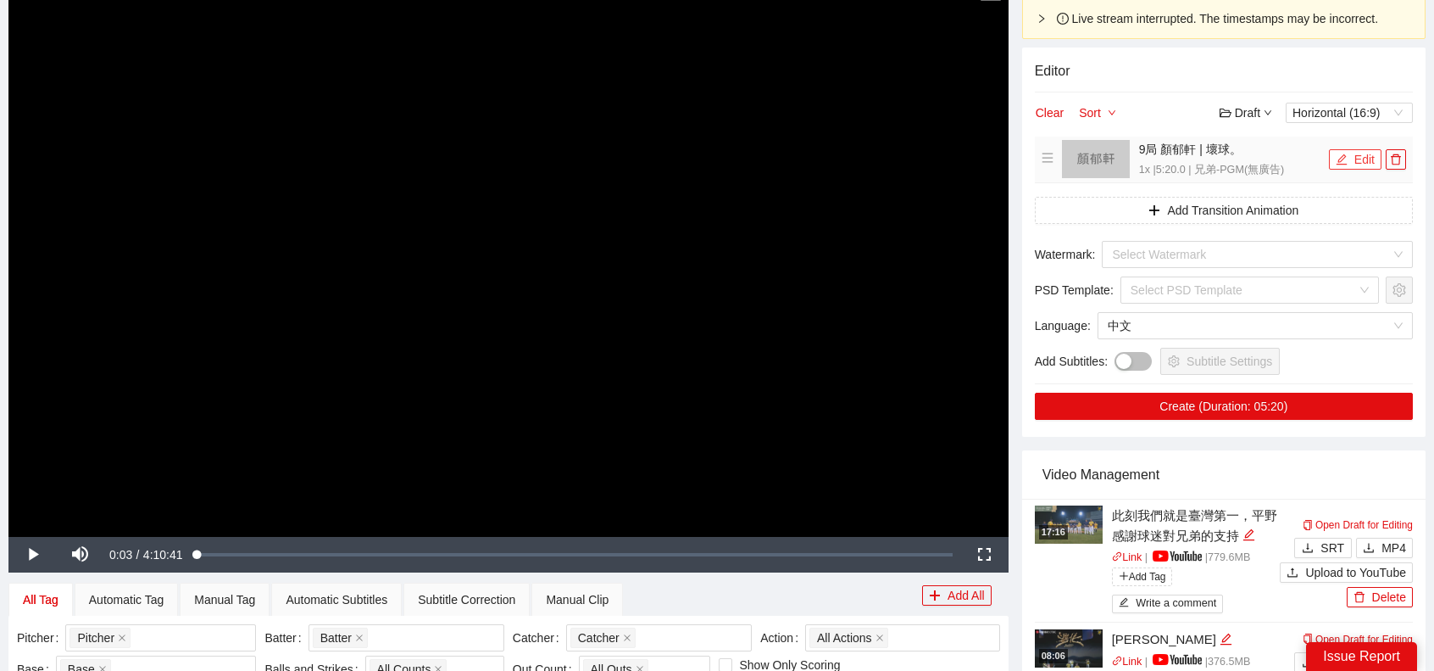
click at [1339, 162] on icon "edit" at bounding box center [1342, 159] width 12 height 12
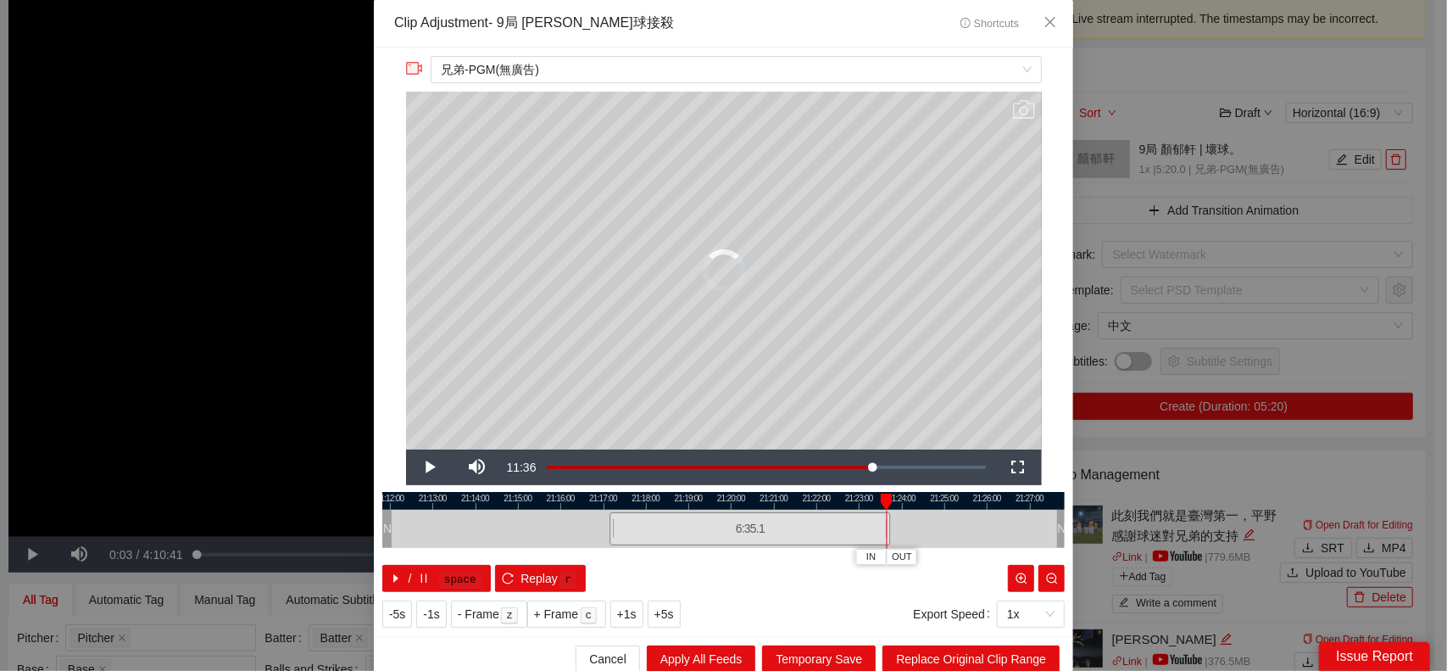
drag, startPoint x: 830, startPoint y: 532, endPoint x: 883, endPoint y: 532, distance: 53.4
click at [883, 532] on div at bounding box center [888, 529] width 10 height 38
click at [972, 657] on span "Replace Original Clip Range" at bounding box center [971, 658] width 150 height 19
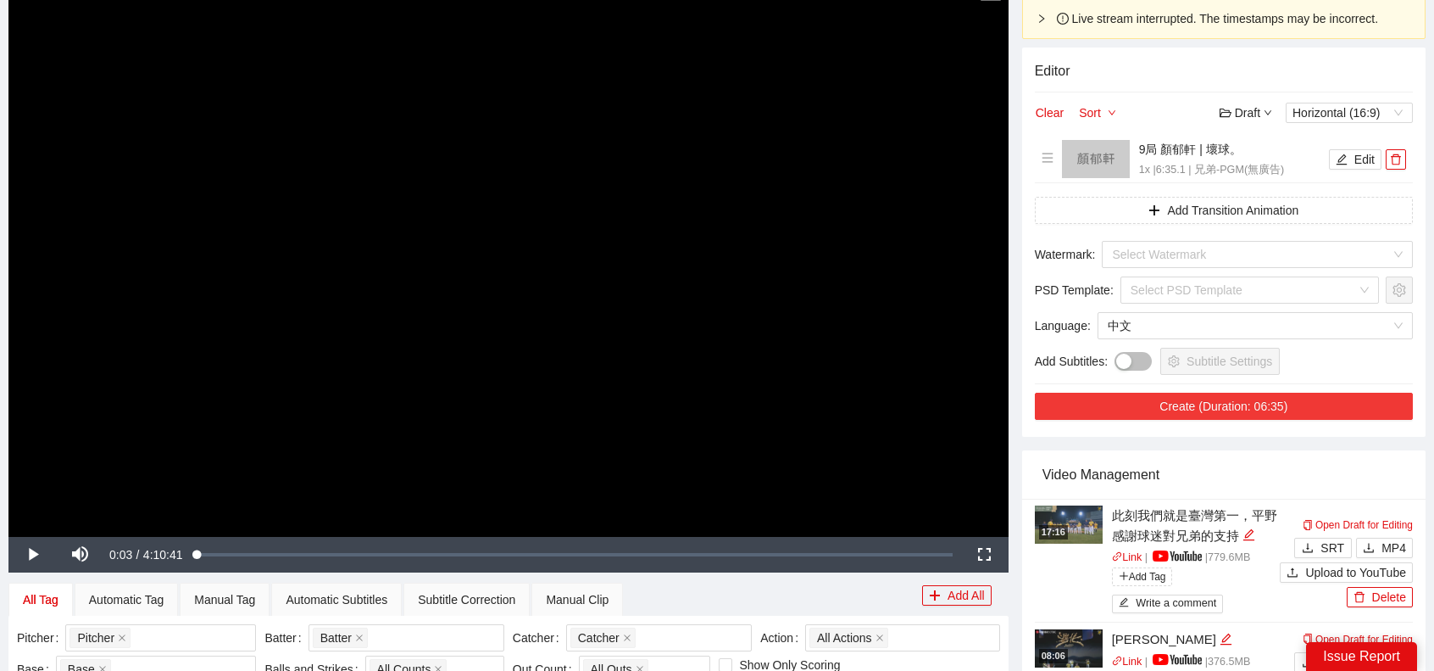
click at [1257, 413] on button "Create (Duration: 06:35)" at bounding box center [1224, 406] width 378 height 27
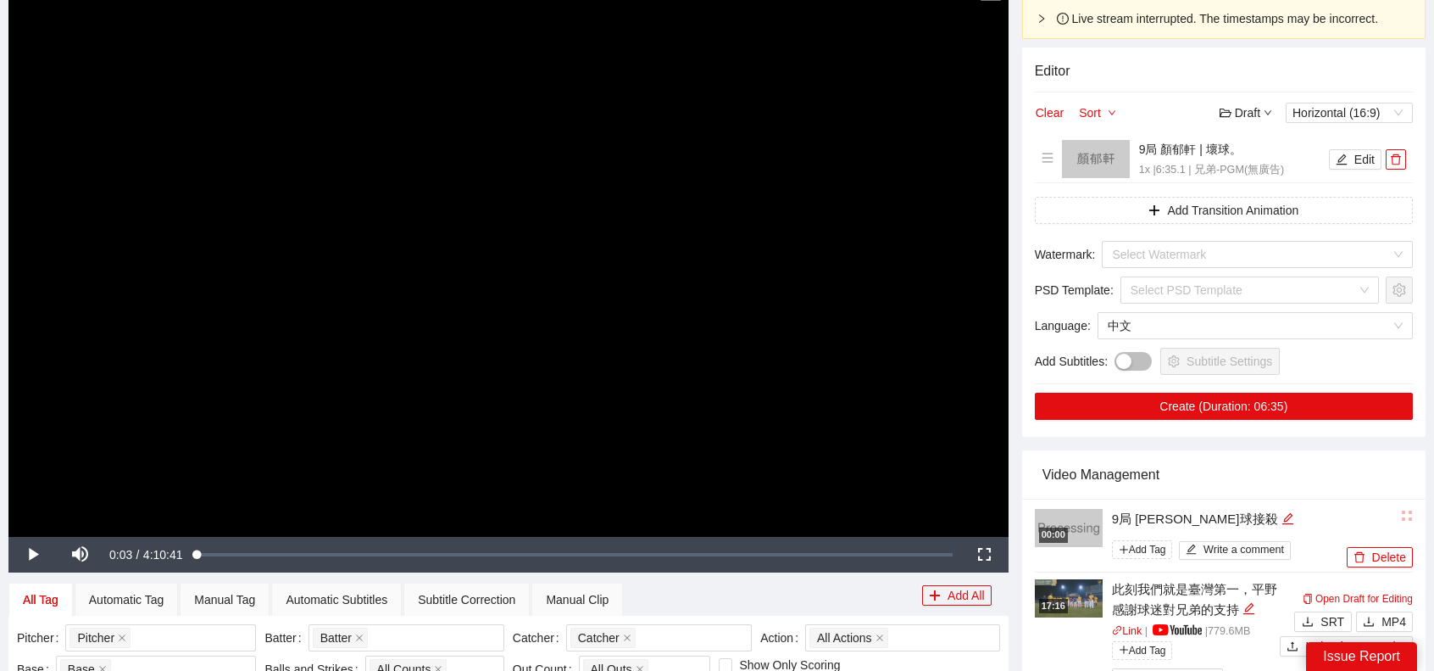
click at [1302, 483] on div "Video Management" at bounding box center [1224, 474] width 363 height 48
click at [1294, 473] on div "Video Management" at bounding box center [1224, 474] width 363 height 48
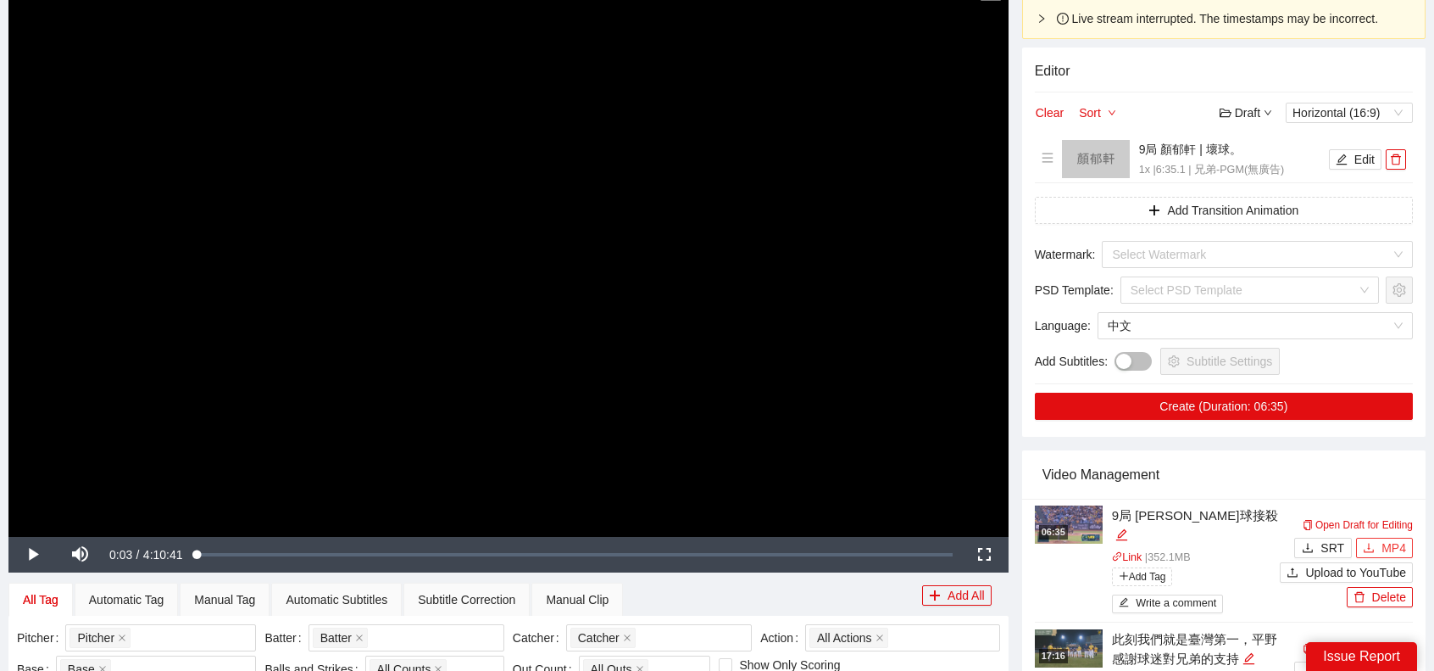
click at [1396, 538] on span "MP4" at bounding box center [1394, 547] width 25 height 19
